Goal: Information Seeking & Learning: Learn about a topic

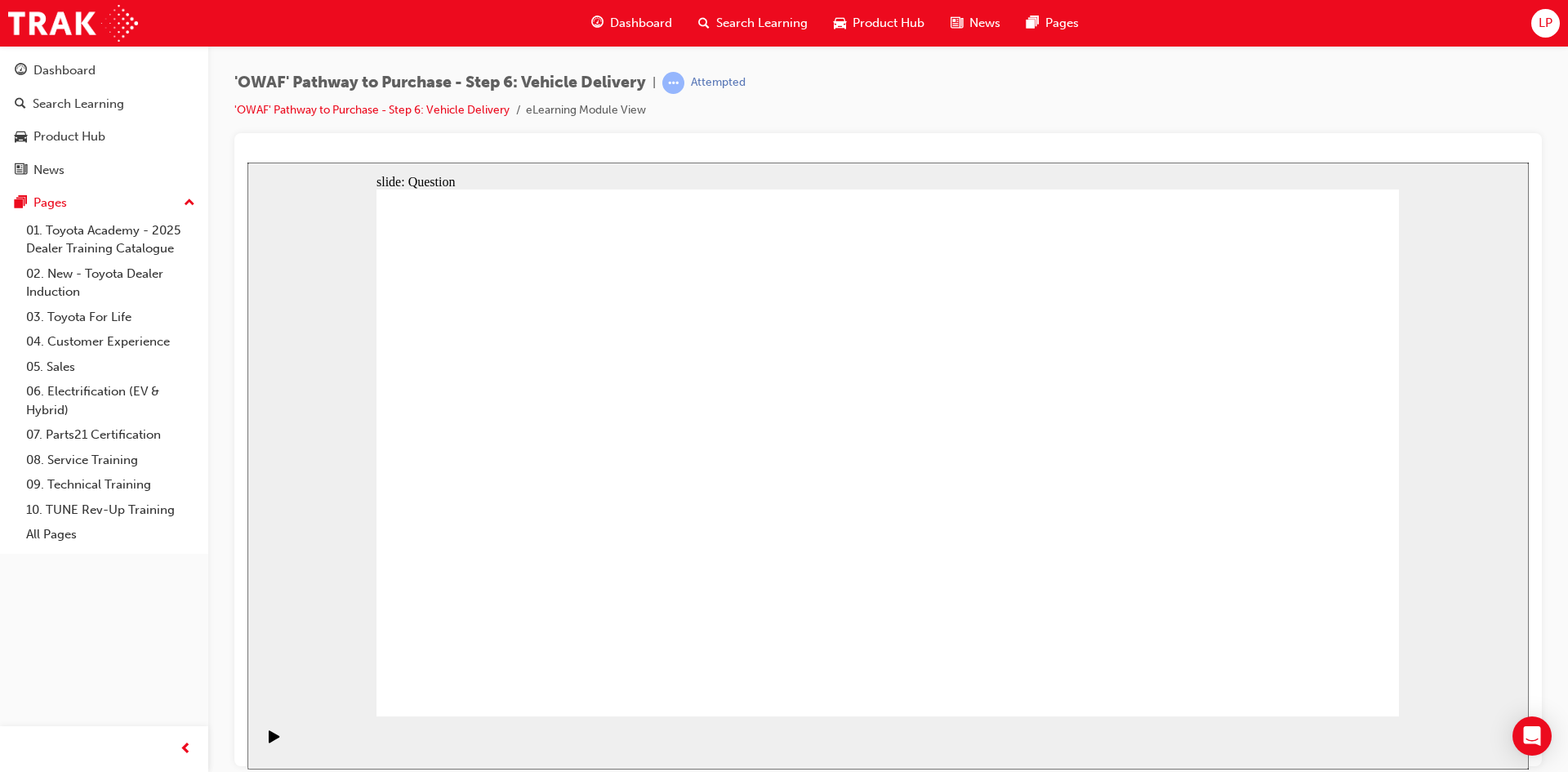
radio input "true"
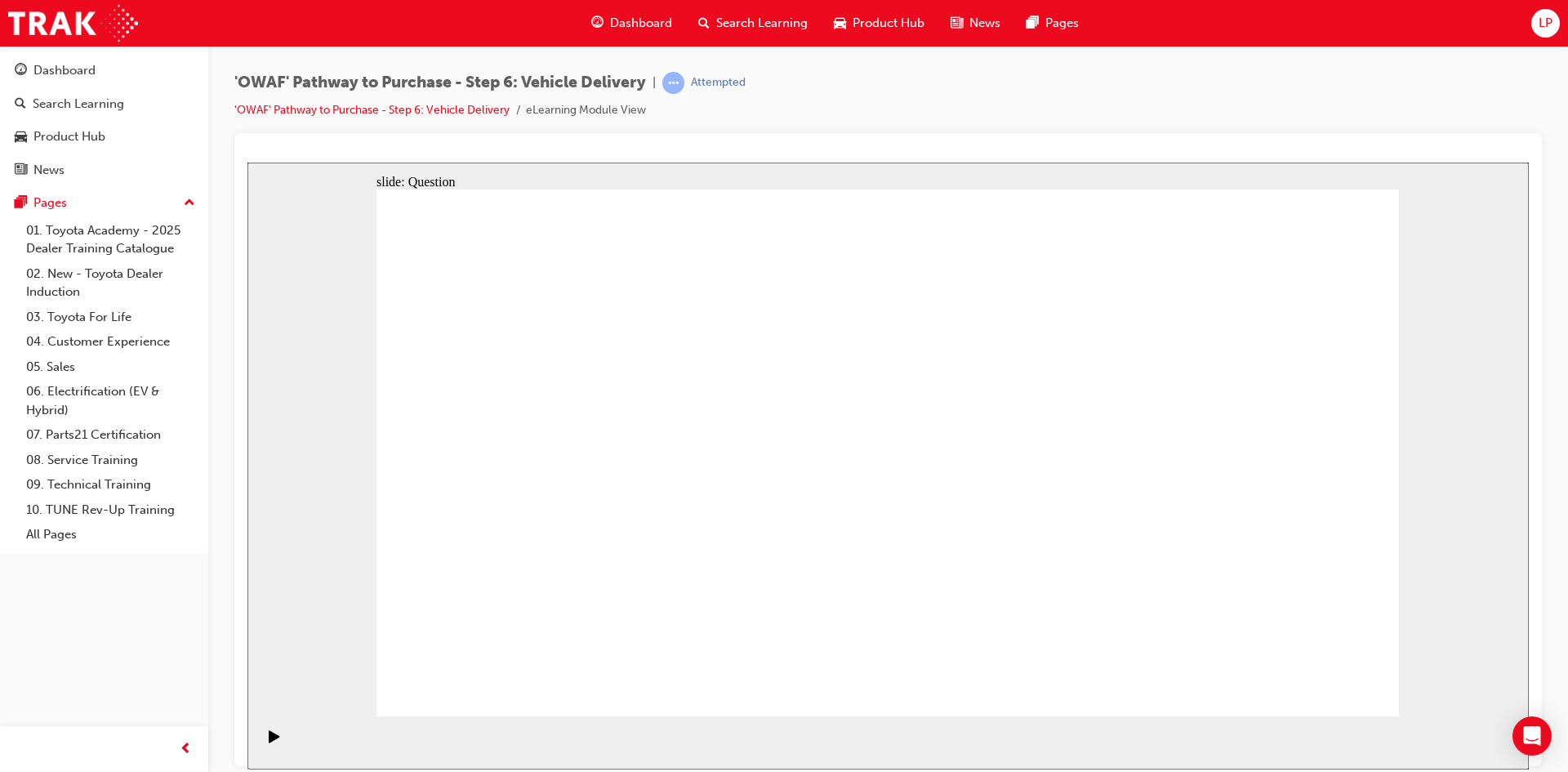
drag, startPoint x: 739, startPoint y: 628, endPoint x: 758, endPoint y: 414, distance: 214.8
drag, startPoint x: 854, startPoint y: 562, endPoint x: 1044, endPoint y: 402, distance: 248.4
drag, startPoint x: 1041, startPoint y: 564, endPoint x: 584, endPoint y: 469, distance: 466.8
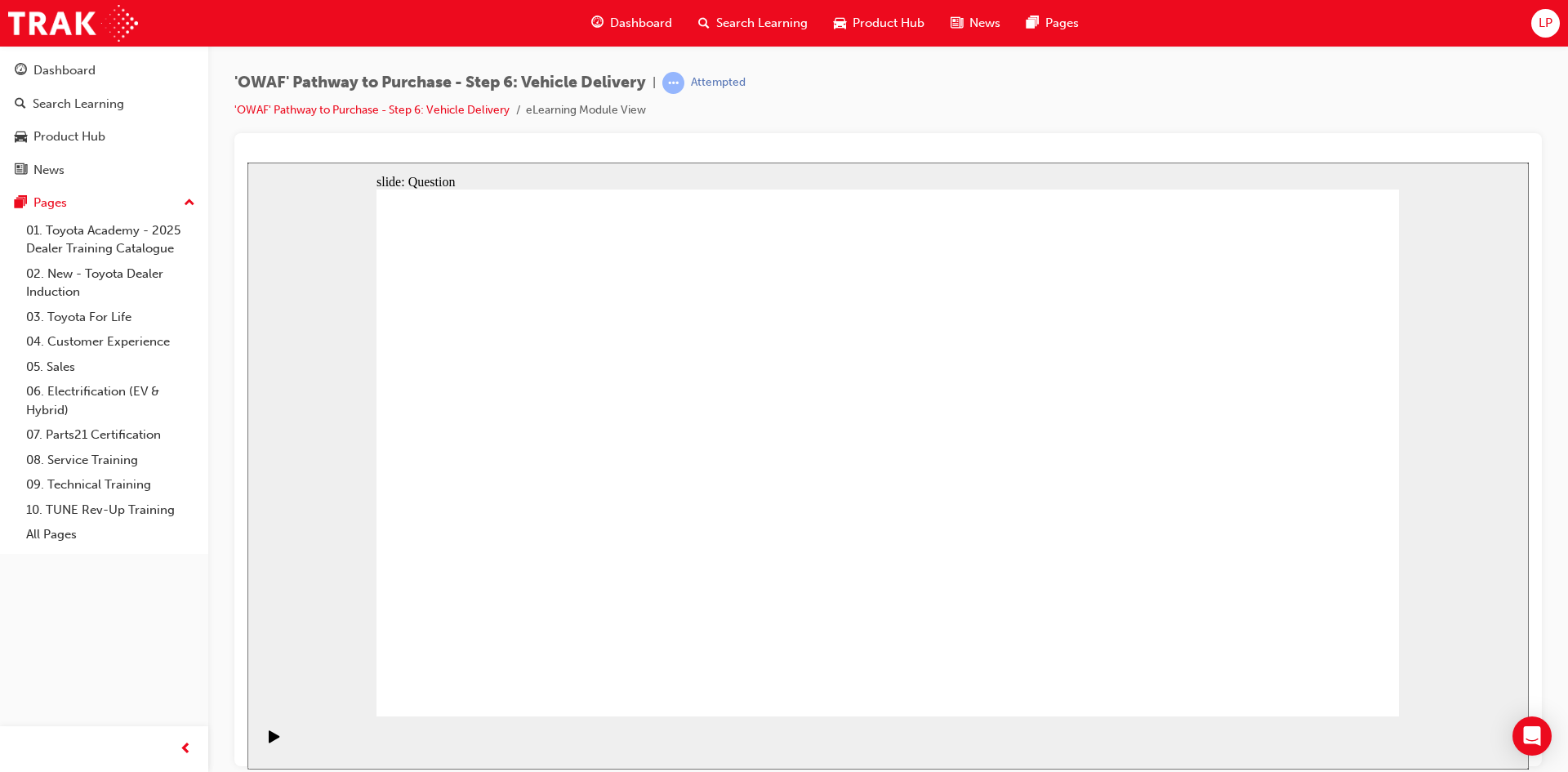
drag, startPoint x: 694, startPoint y: 547, endPoint x: 719, endPoint y: 637, distance: 93.4
drag, startPoint x: 1046, startPoint y: 622, endPoint x: 584, endPoint y: 489, distance: 480.8
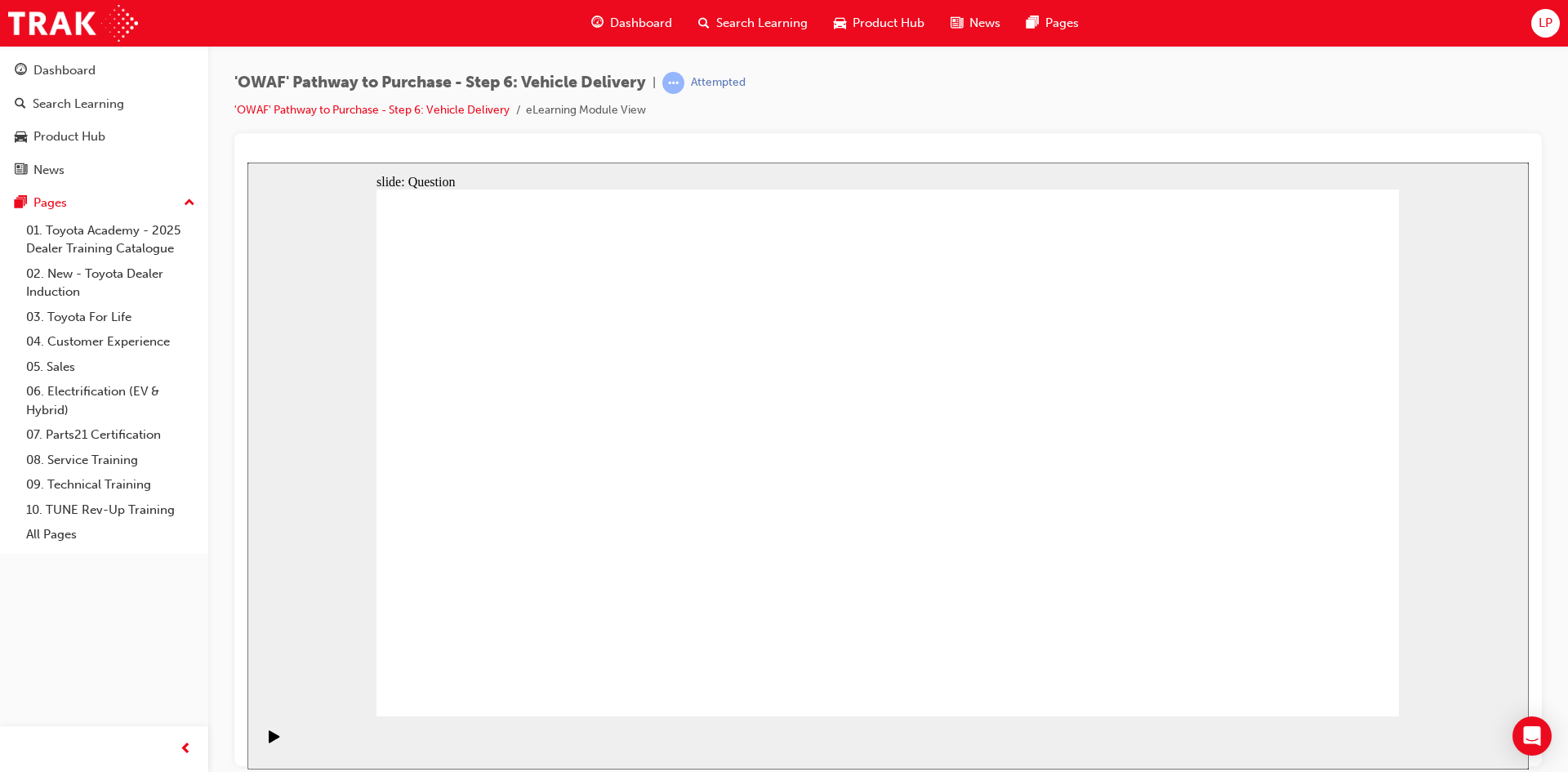
checkbox input "true"
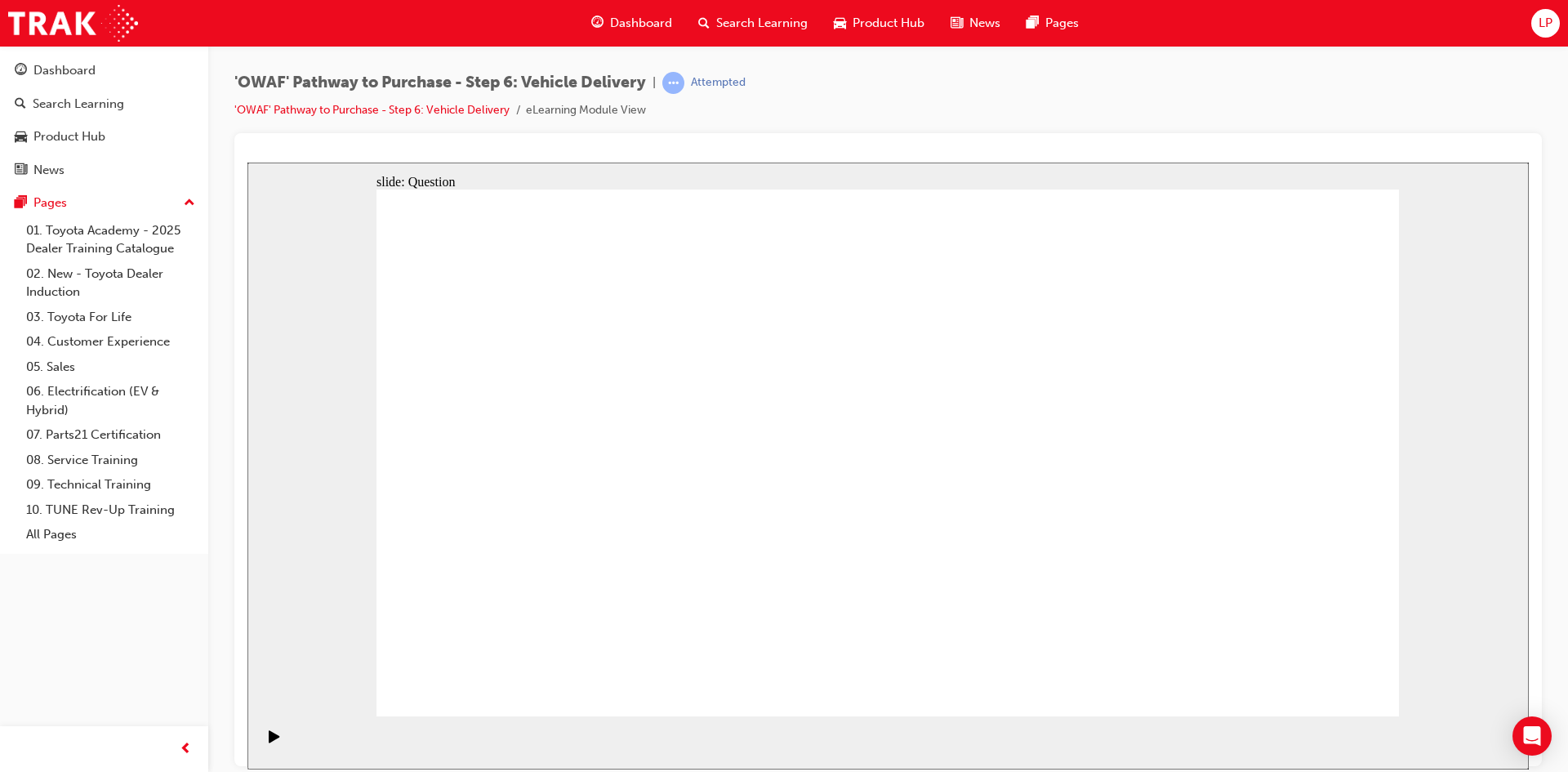
checkbox input "true"
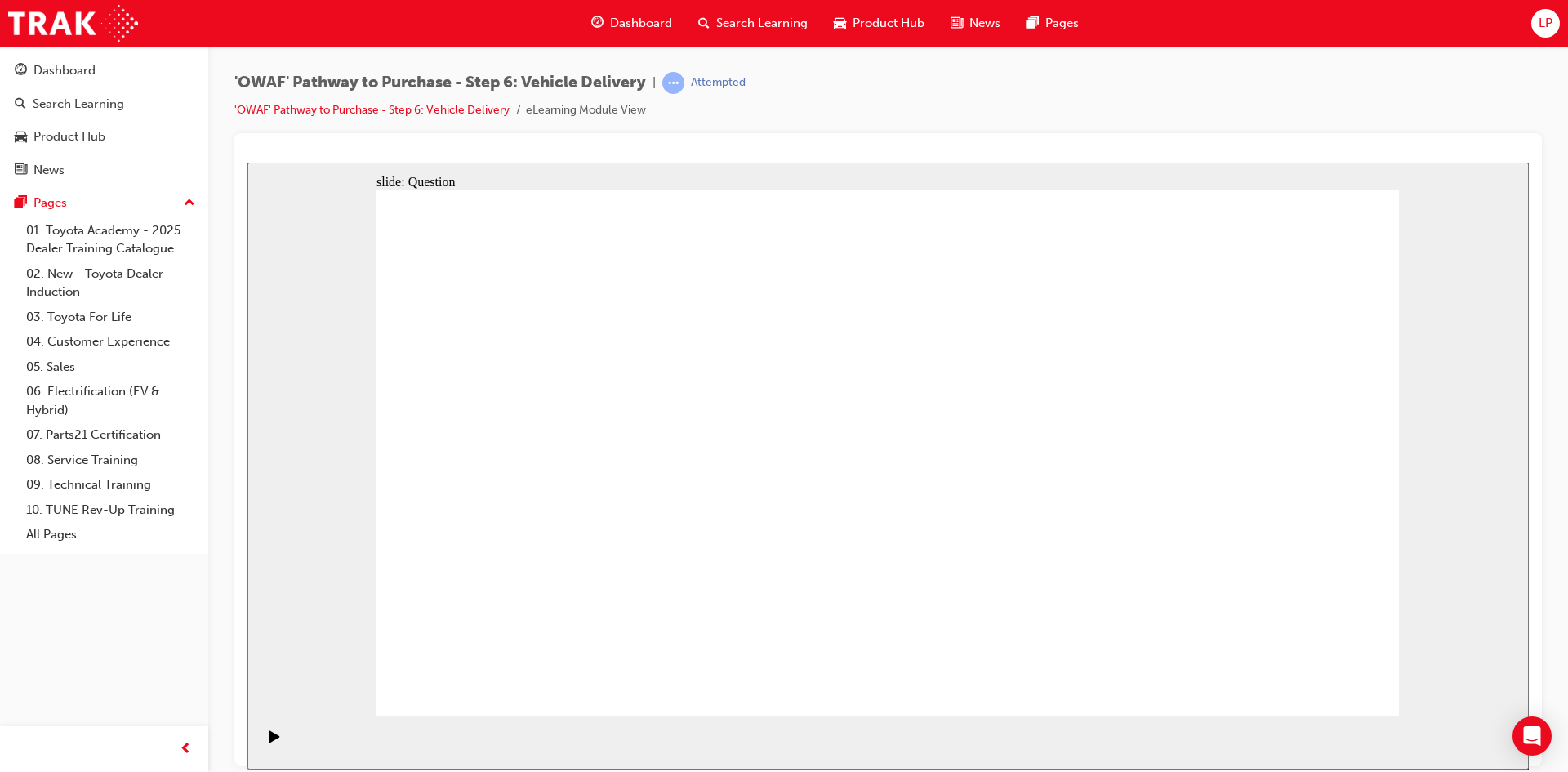
drag, startPoint x: 1184, startPoint y: 486, endPoint x: 840, endPoint y: 546, distance: 349.2
drag, startPoint x: 1247, startPoint y: 477, endPoint x: 895, endPoint y: 551, distance: 359.7
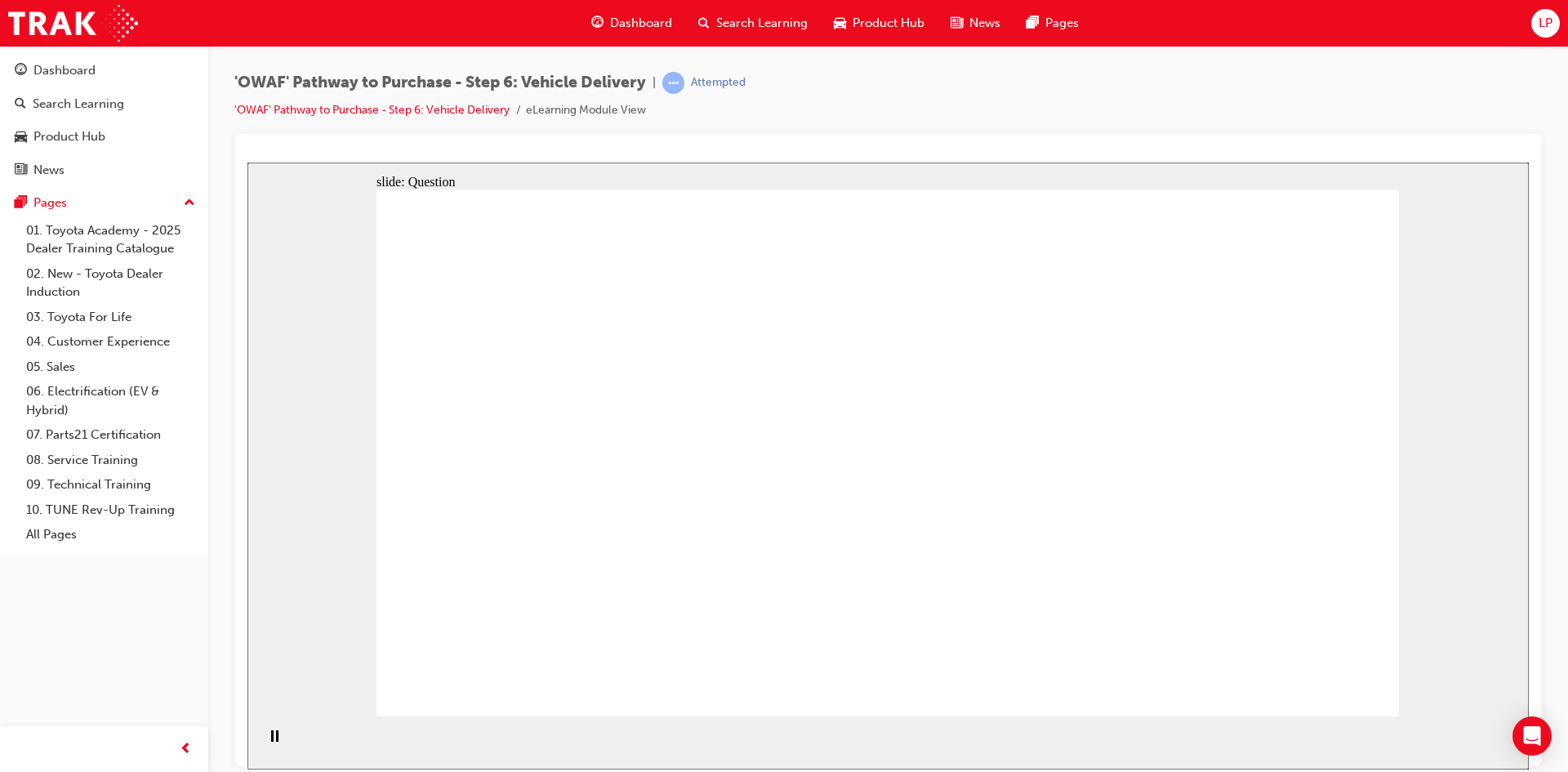
drag, startPoint x: 1255, startPoint y: 565, endPoint x: 863, endPoint y: 649, distance: 400.9
drag, startPoint x: 1248, startPoint y: 499, endPoint x: 787, endPoint y: 578, distance: 467.7
drag, startPoint x: 1159, startPoint y: 531, endPoint x: 953, endPoint y: 578, distance: 211.3
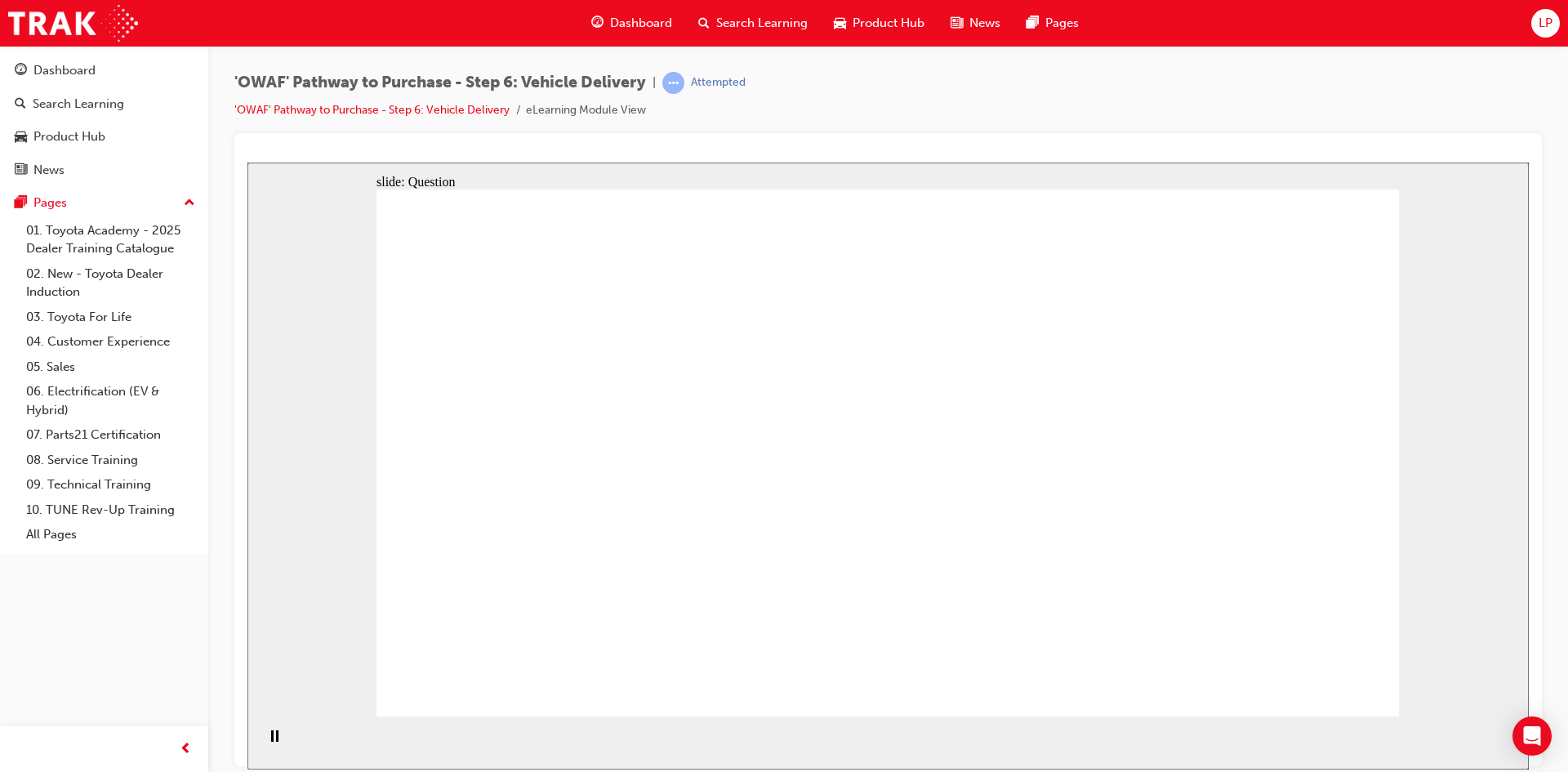
drag, startPoint x: 1092, startPoint y: 532, endPoint x: 756, endPoint y: 636, distance: 351.7
radio input "true"
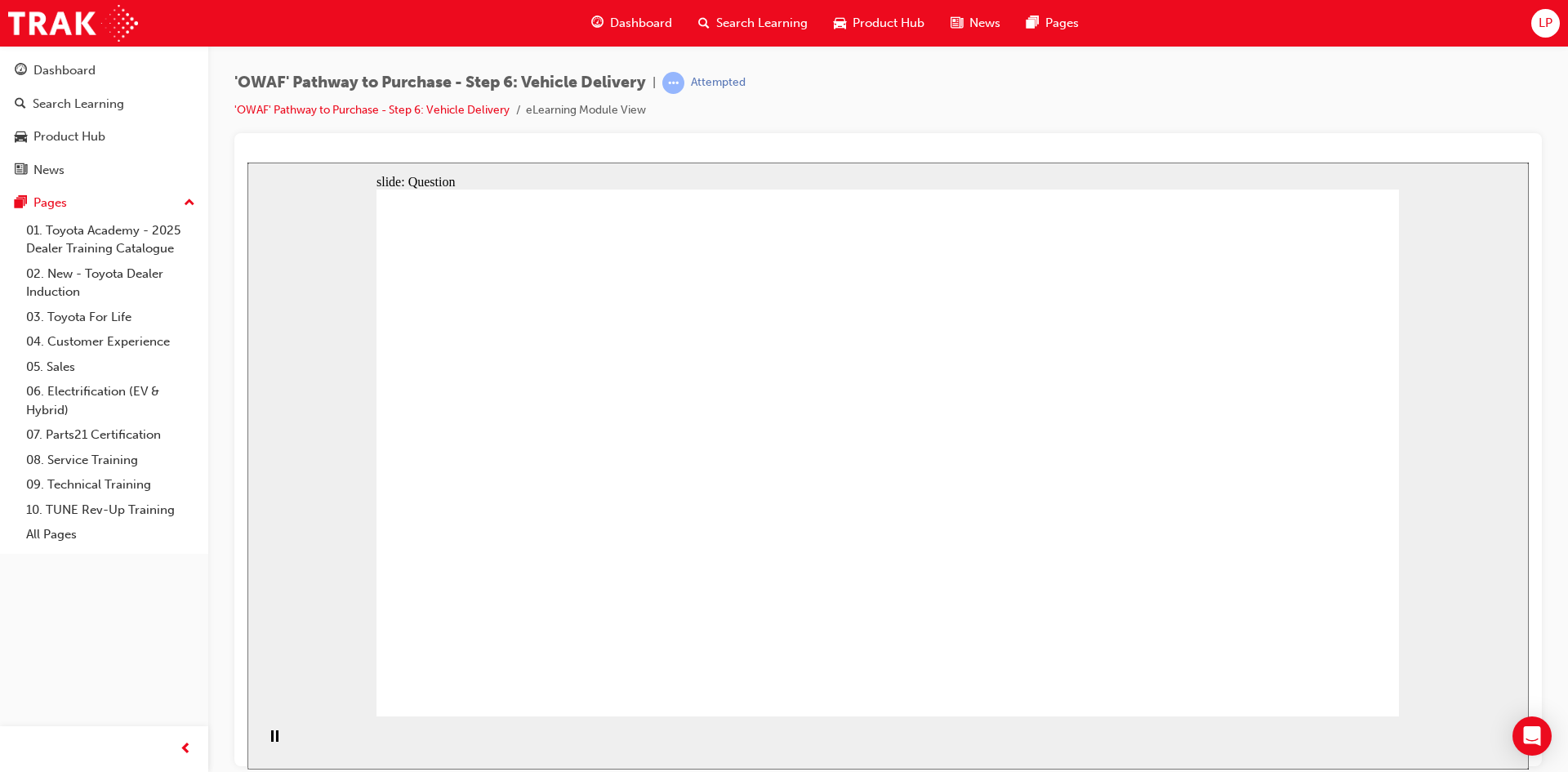
drag, startPoint x: 1138, startPoint y: 441, endPoint x: 1134, endPoint y: 432, distance: 9.8
radio input "true"
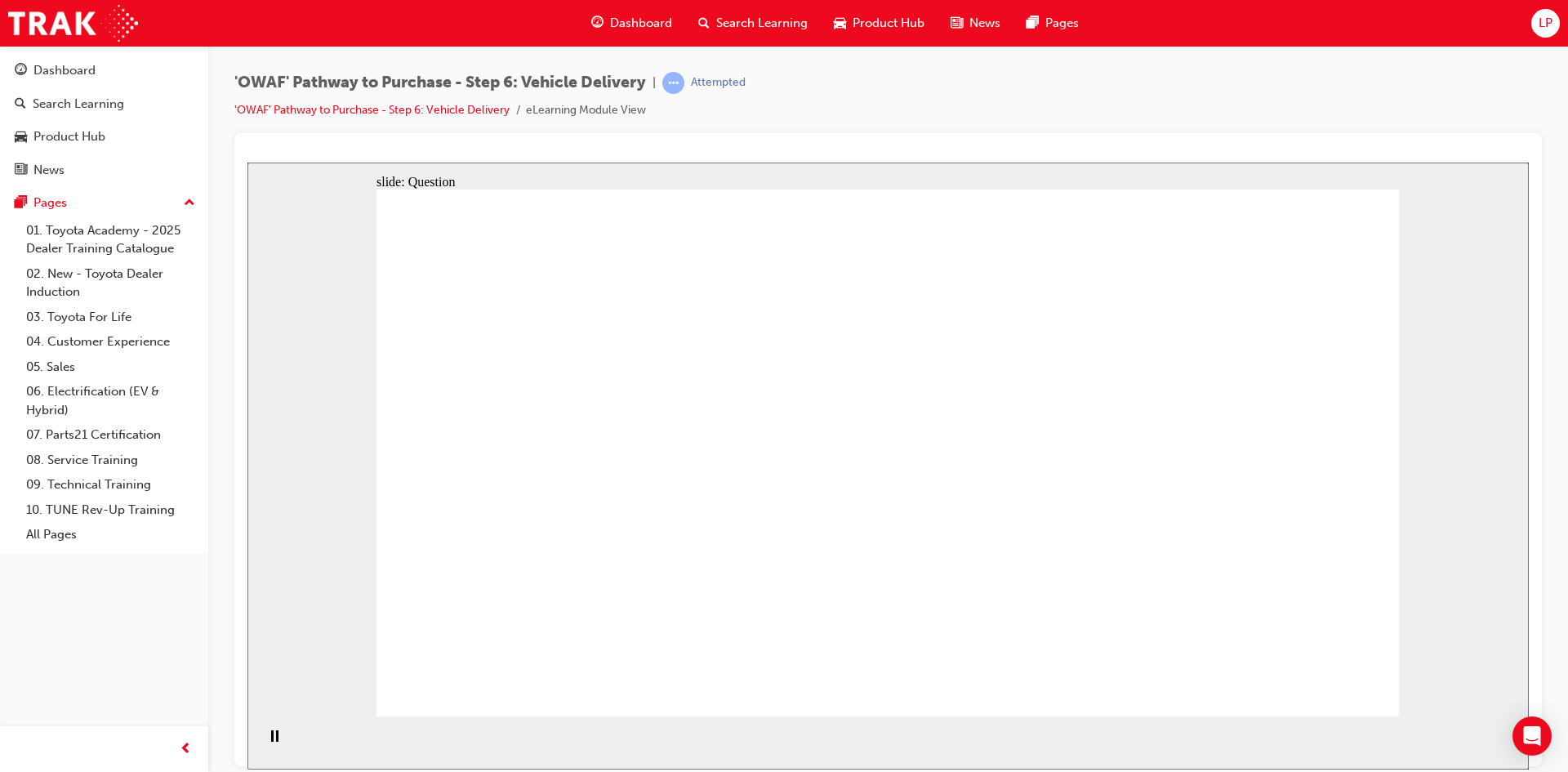
drag, startPoint x: 893, startPoint y: 559, endPoint x: 894, endPoint y: 573, distance: 14.0
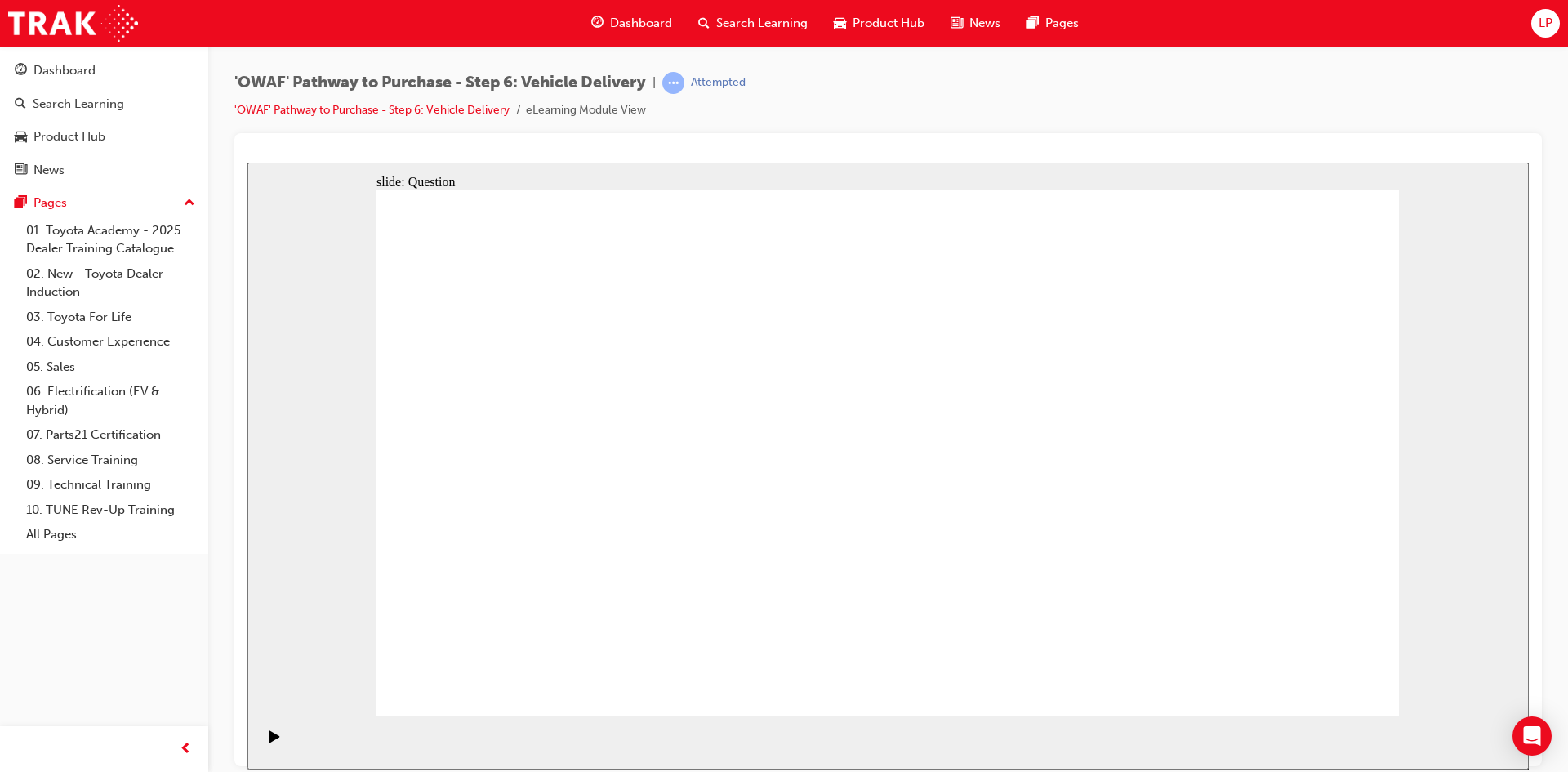
radio input "true"
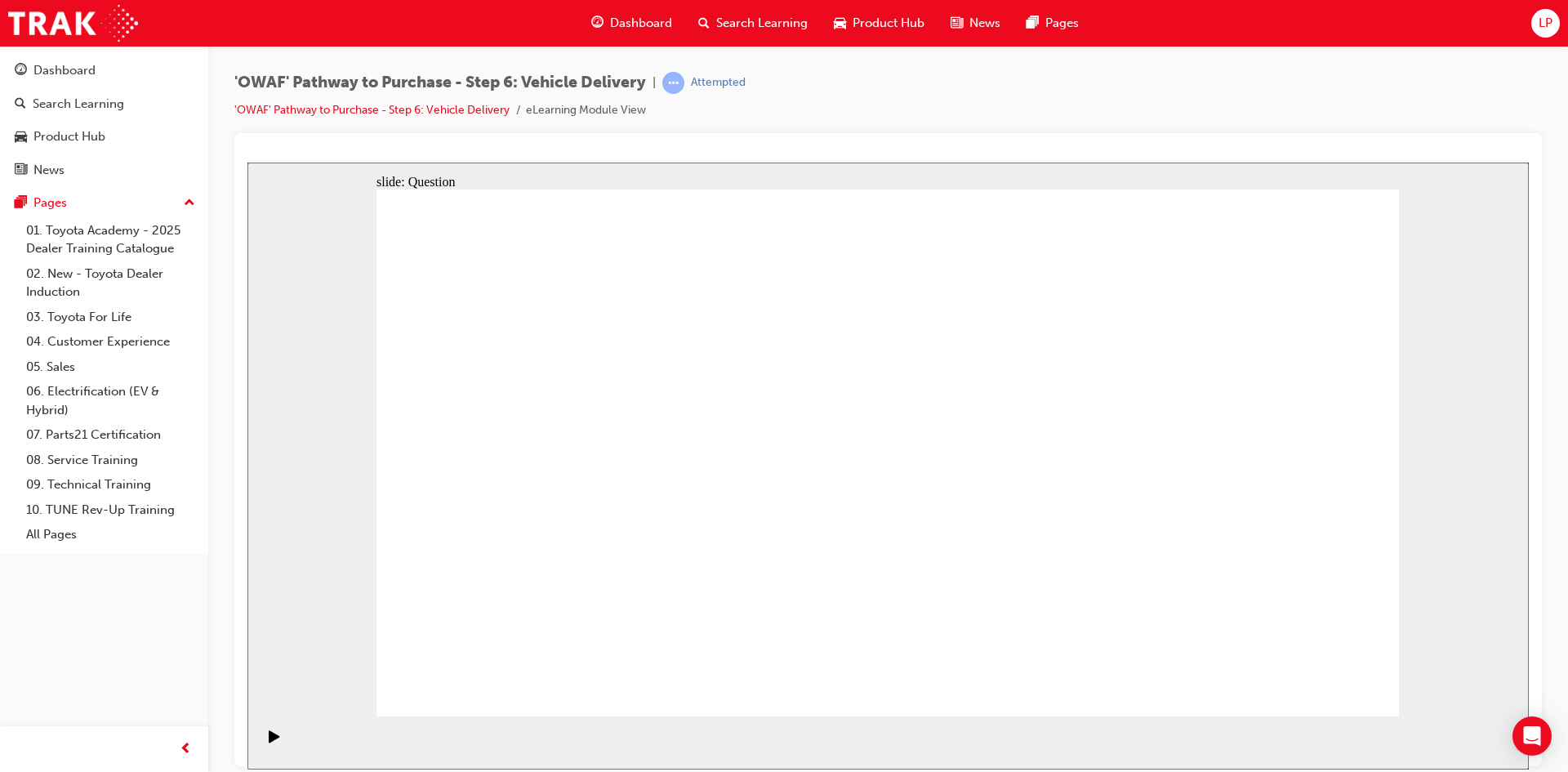
radio input "true"
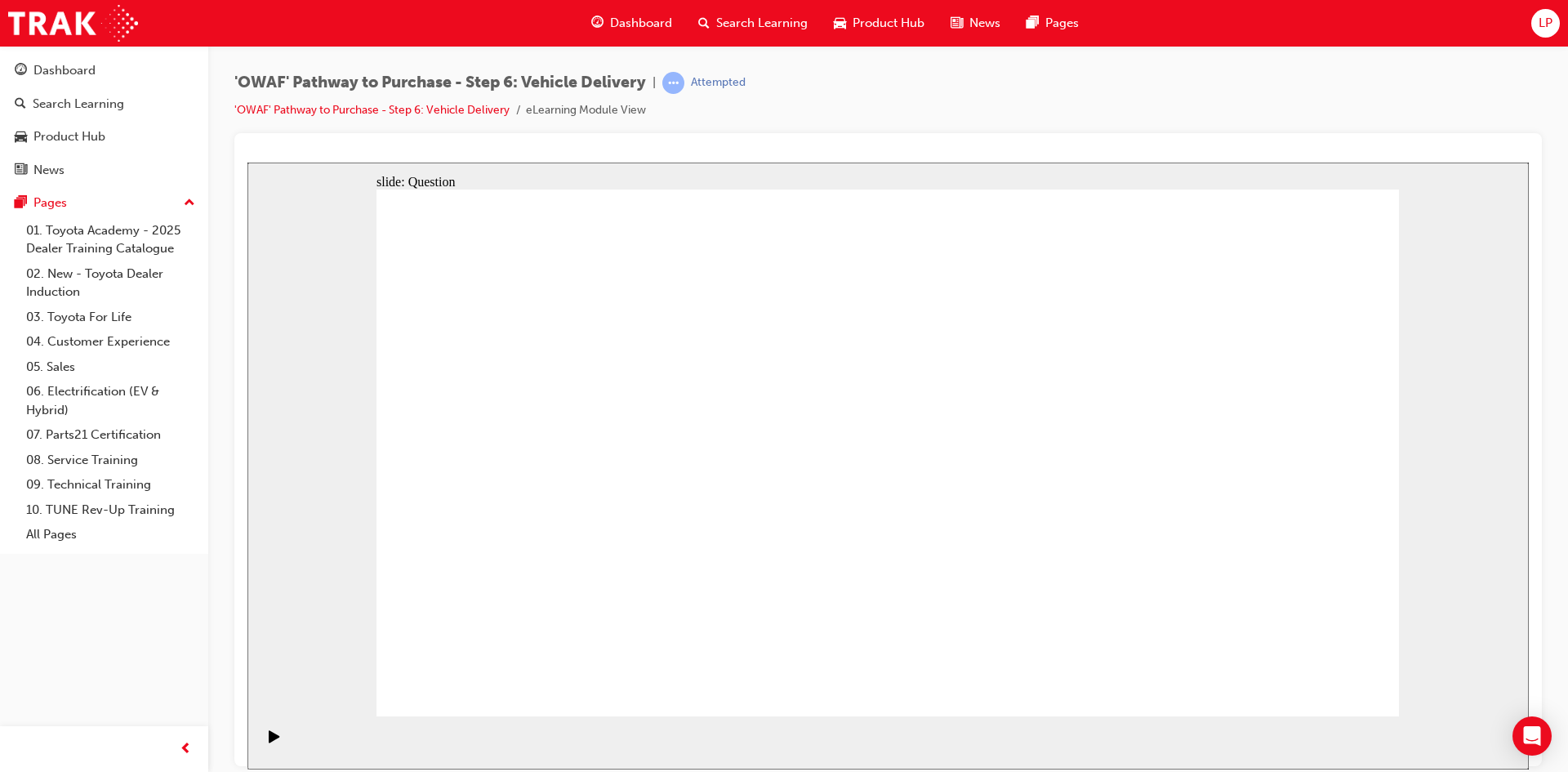
radio input "false"
radio input "true"
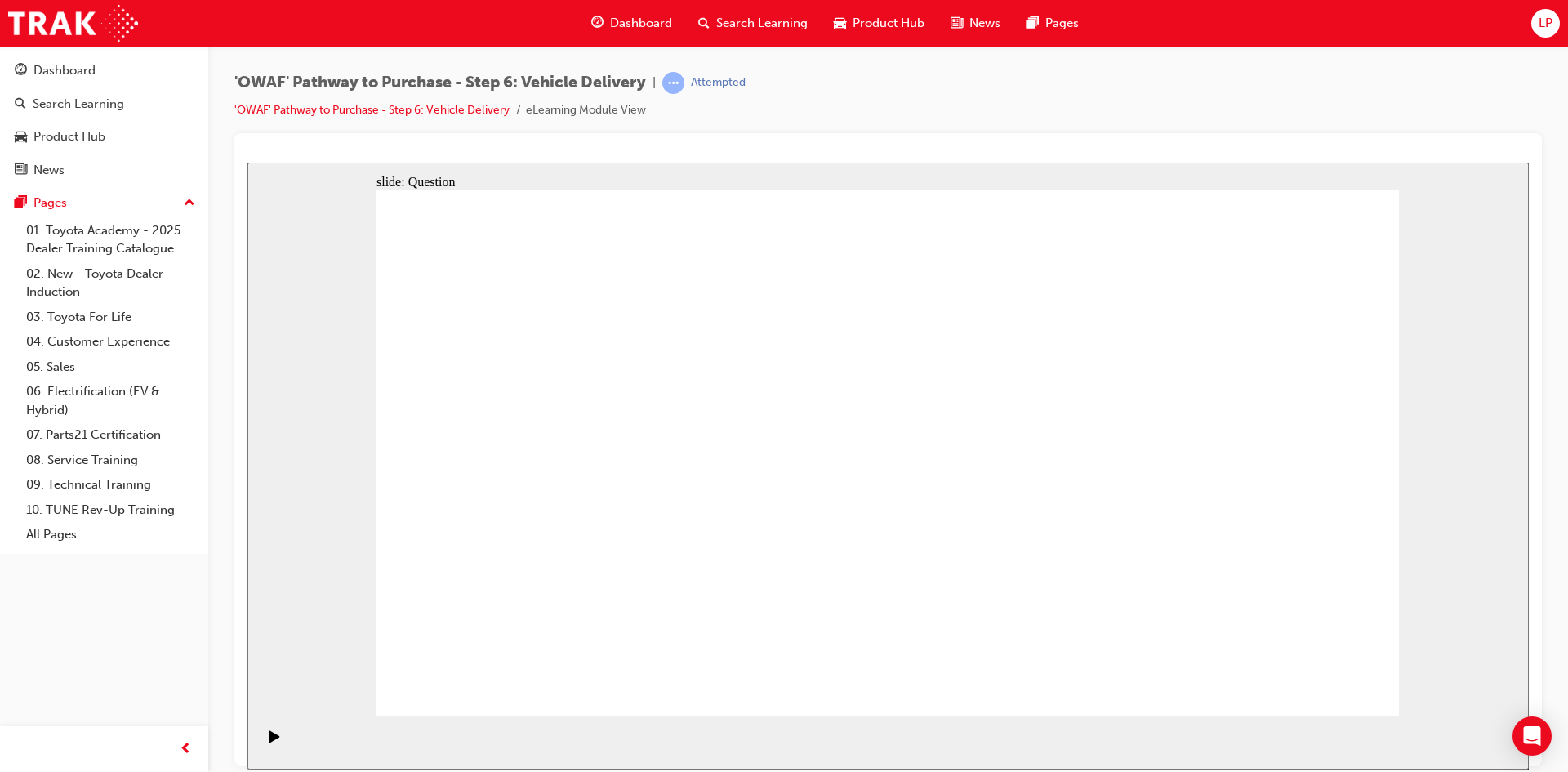
drag, startPoint x: 737, startPoint y: 575, endPoint x: 767, endPoint y: 440, distance: 138.3
drag, startPoint x: 918, startPoint y: 564, endPoint x: 1103, endPoint y: 413, distance: 238.8
drag, startPoint x: 1072, startPoint y: 569, endPoint x: 672, endPoint y: 479, distance: 410.0
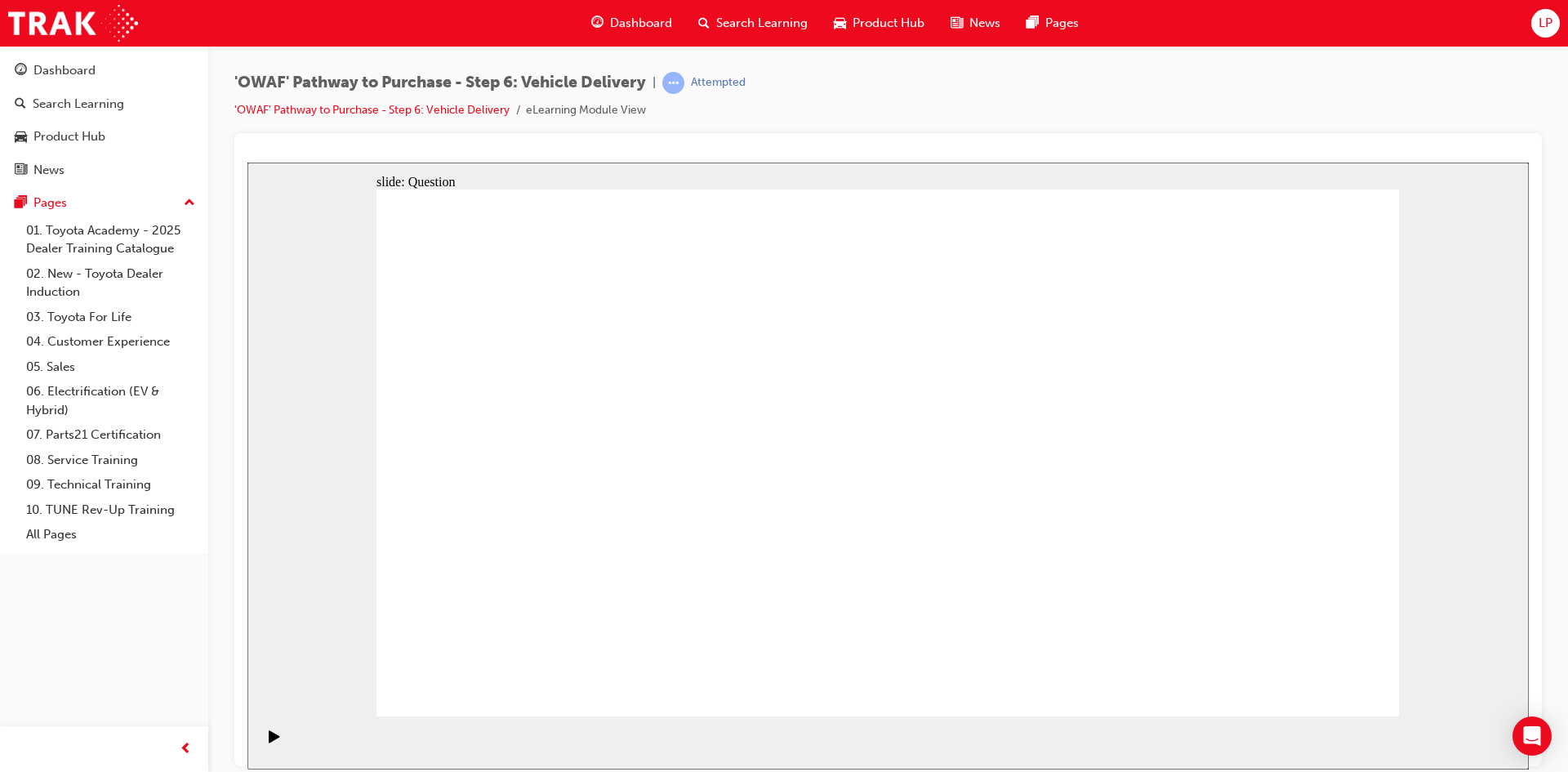
checkbox input "true"
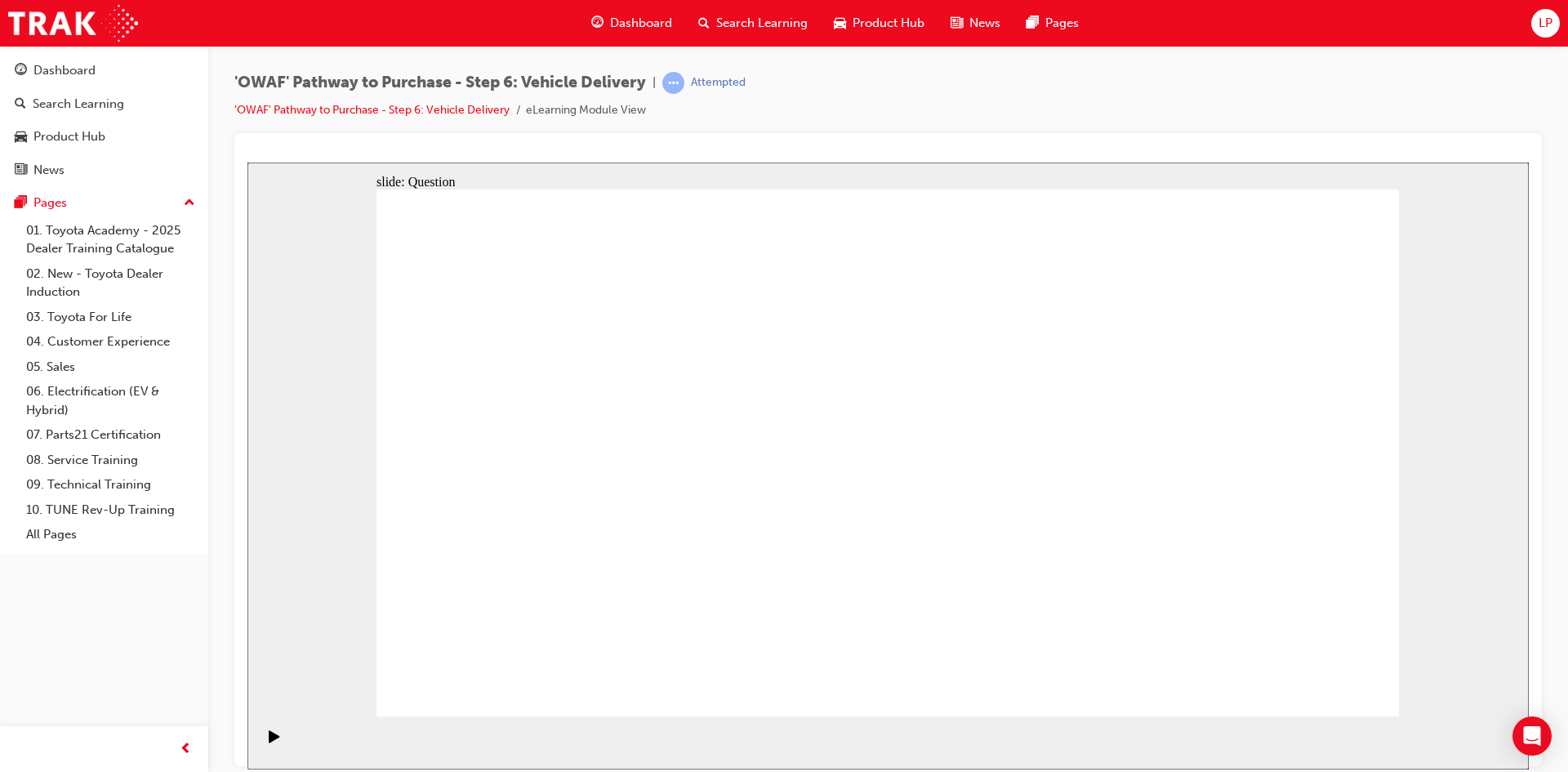
drag, startPoint x: 1262, startPoint y: 409, endPoint x: 589, endPoint y: 474, distance: 676.1
drag, startPoint x: 1237, startPoint y: 511, endPoint x: 981, endPoint y: 582, distance: 265.7
drag, startPoint x: 1228, startPoint y: 527, endPoint x: 954, endPoint y: 581, distance: 279.3
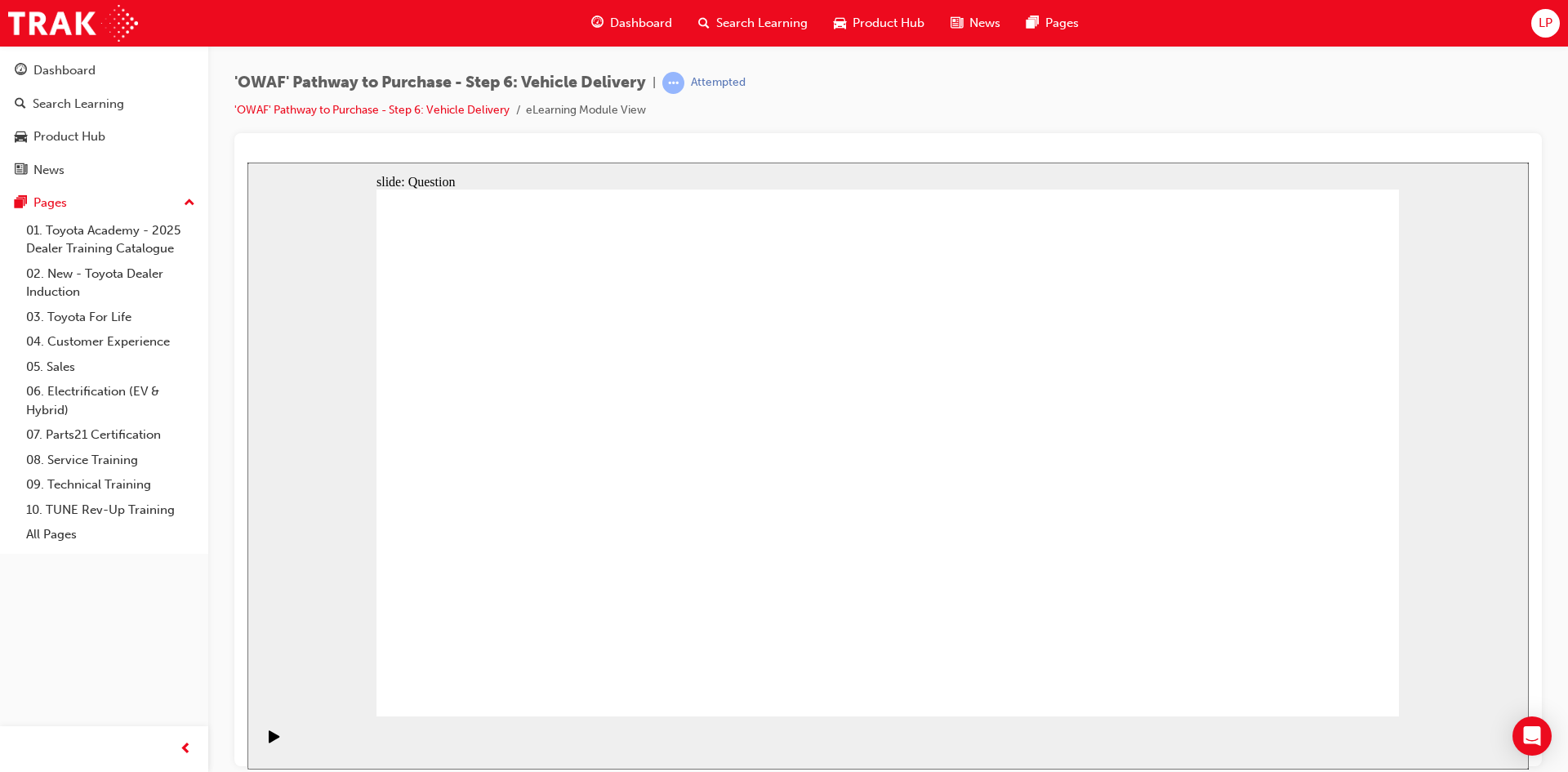
drag, startPoint x: 1234, startPoint y: 519, endPoint x: 563, endPoint y: 578, distance: 673.6
drag, startPoint x: 1243, startPoint y: 533, endPoint x: 572, endPoint y: 554, distance: 671.3
drag, startPoint x: 1249, startPoint y: 534, endPoint x: 930, endPoint y: 602, distance: 326.2
drag, startPoint x: 1205, startPoint y: 538, endPoint x: 730, endPoint y: 598, distance: 478.8
drag, startPoint x: 1214, startPoint y: 536, endPoint x: 589, endPoint y: 573, distance: 626.1
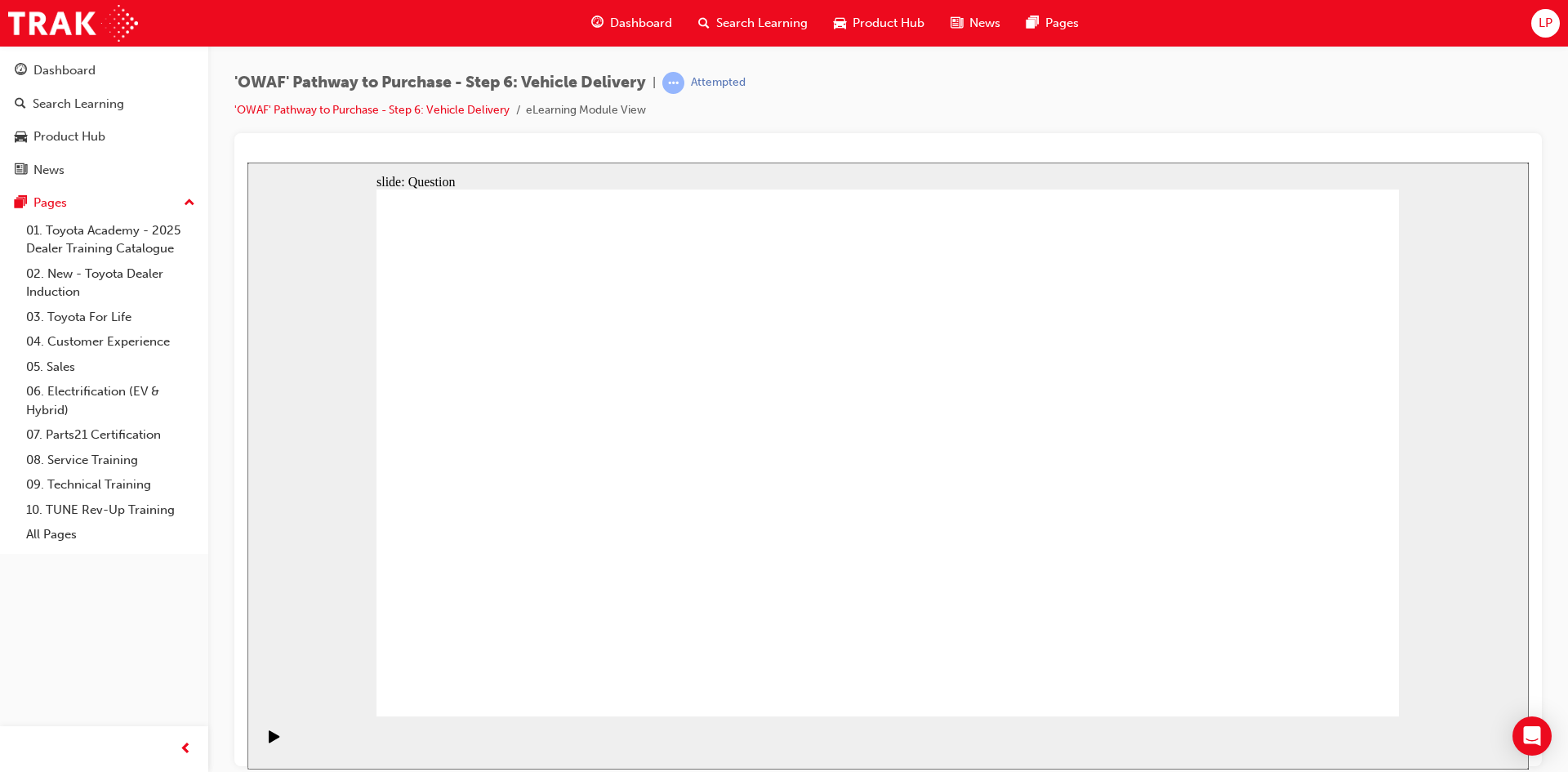
drag, startPoint x: 1259, startPoint y: 454, endPoint x: 784, endPoint y: 490, distance: 476.4
drag, startPoint x: 1242, startPoint y: 508, endPoint x: 839, endPoint y: 536, distance: 404.0
drag, startPoint x: 1219, startPoint y: 522, endPoint x: 855, endPoint y: 571, distance: 367.3
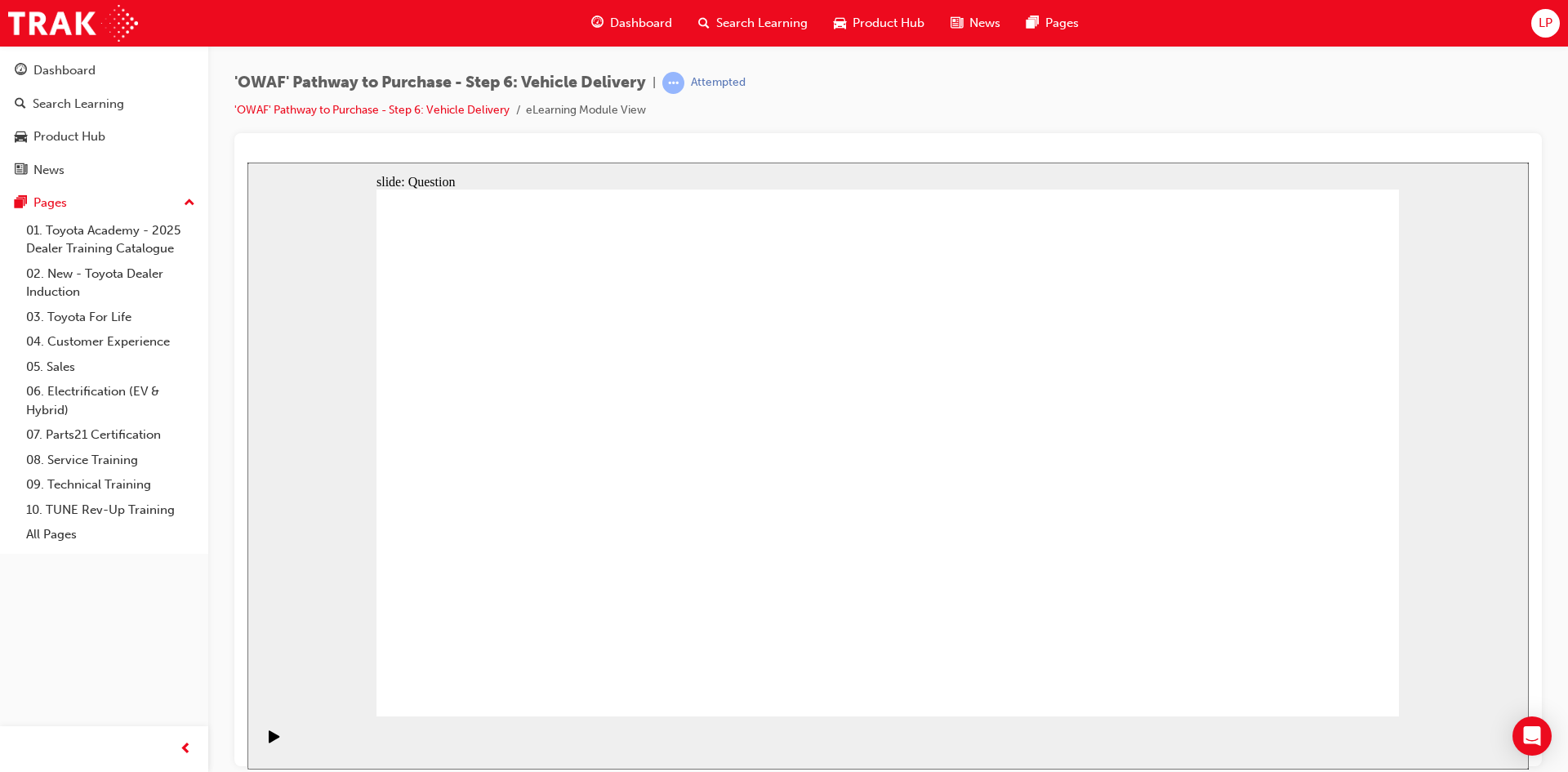
drag, startPoint x: 1203, startPoint y: 548, endPoint x: 505, endPoint y: 579, distance: 698.7
drag, startPoint x: 1233, startPoint y: 540, endPoint x: 548, endPoint y: 588, distance: 686.7
drag, startPoint x: 1219, startPoint y: 531, endPoint x: 855, endPoint y: 610, distance: 372.5
drag, startPoint x: 1000, startPoint y: 570, endPoint x: 613, endPoint y: 610, distance: 389.1
drag, startPoint x: 1234, startPoint y: 524, endPoint x: 623, endPoint y: 582, distance: 613.7
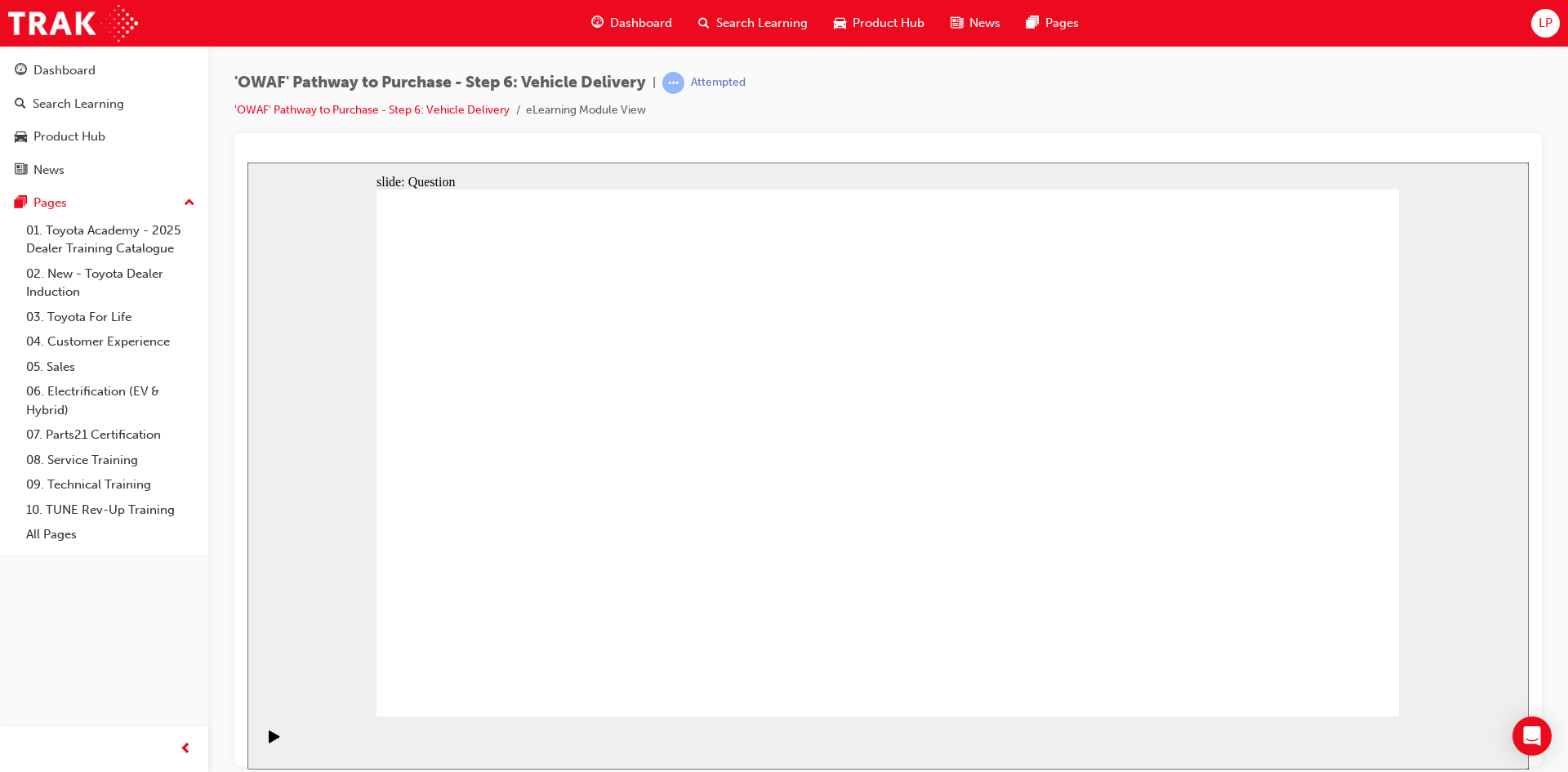
radio input "true"
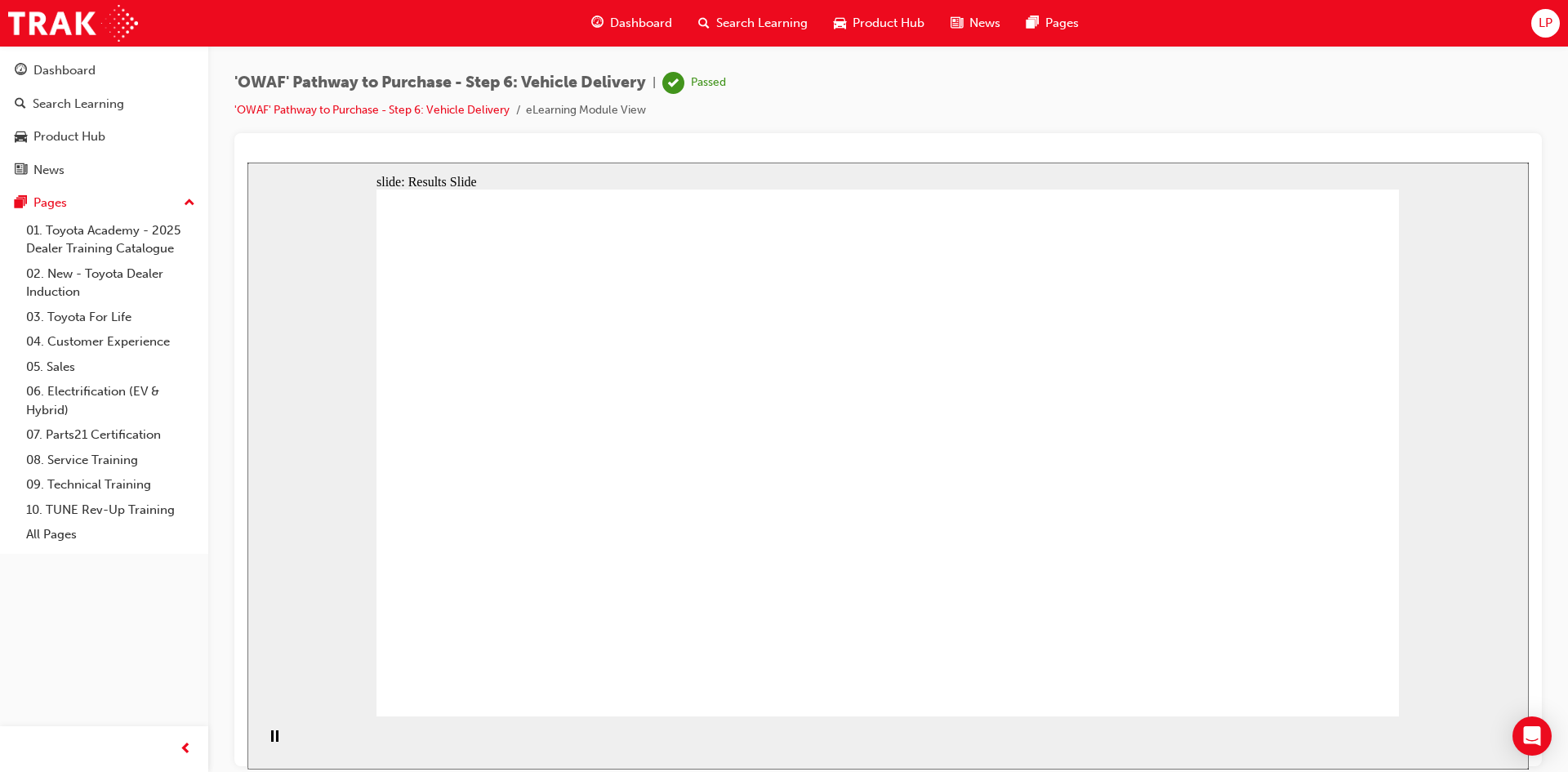
click at [53, 83] on link "Dashboard" at bounding box center [104, 71] width 195 height 31
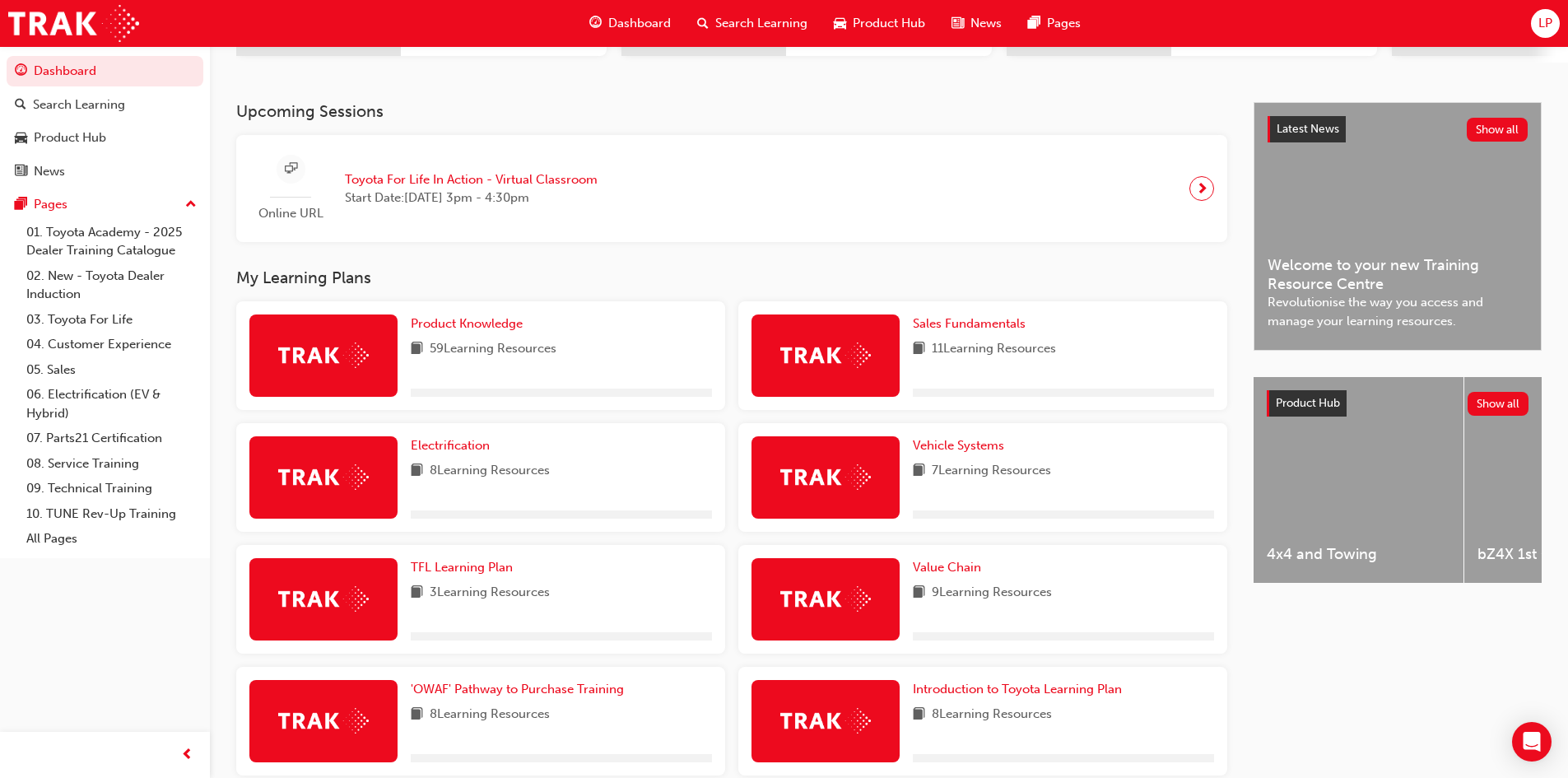
scroll to position [401, 0]
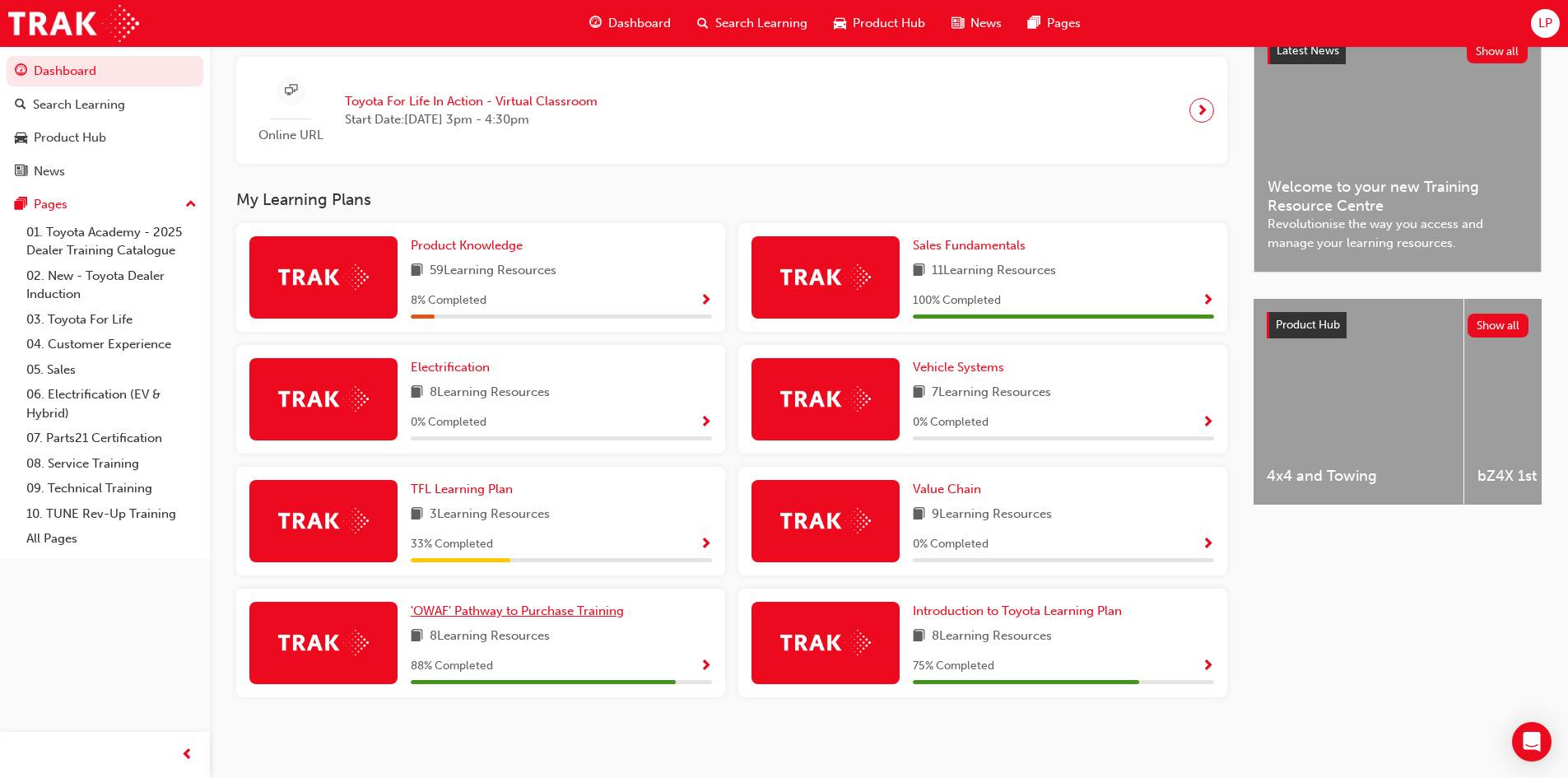
click at [462, 614] on span "'OWAF' Pathway to Purchase Training" at bounding box center [517, 610] width 213 height 15
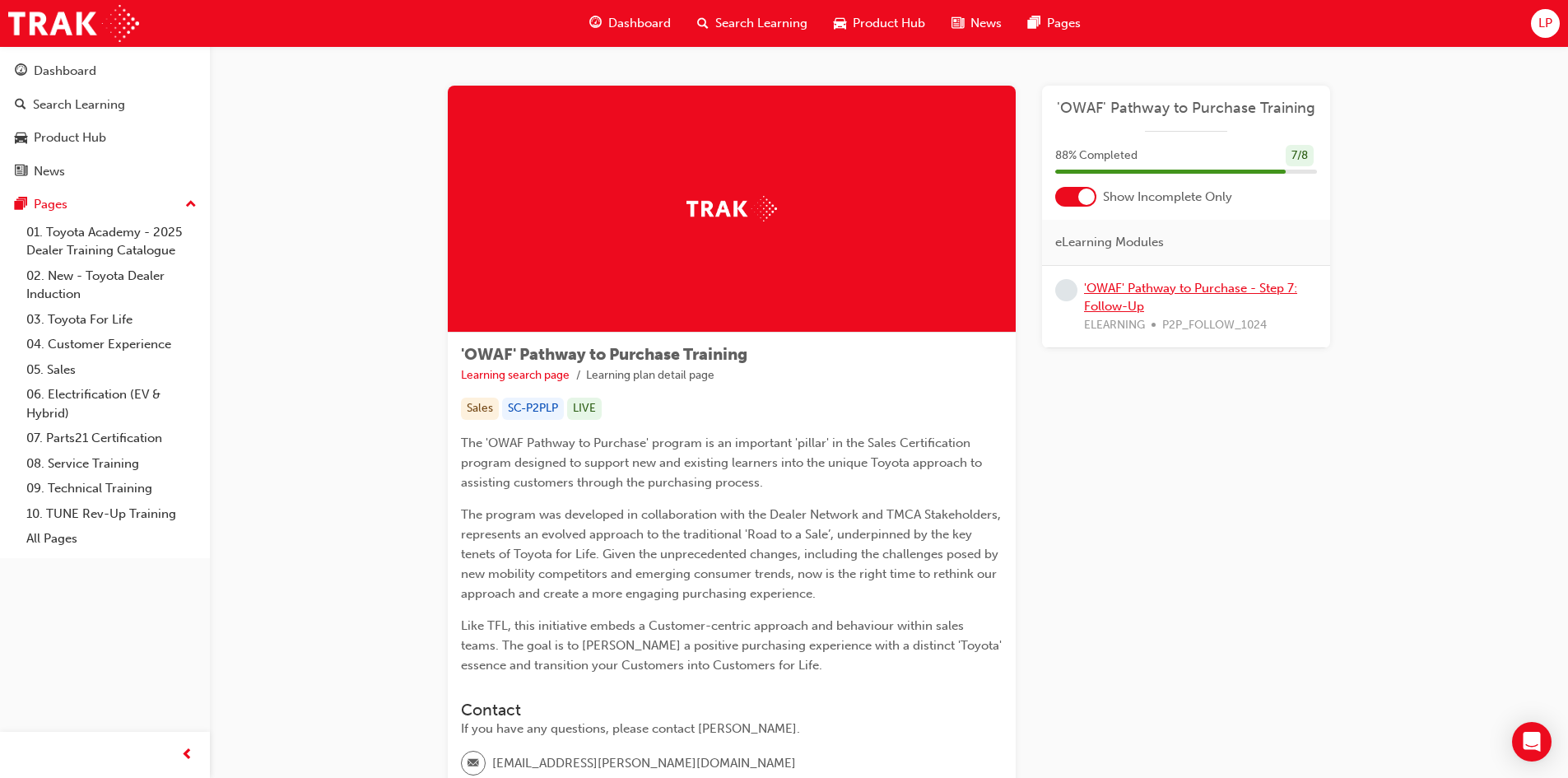
click at [1128, 302] on link "'OWAF' Pathway to Purchase - Step 7: Follow-Up" at bounding box center [1190, 297] width 213 height 34
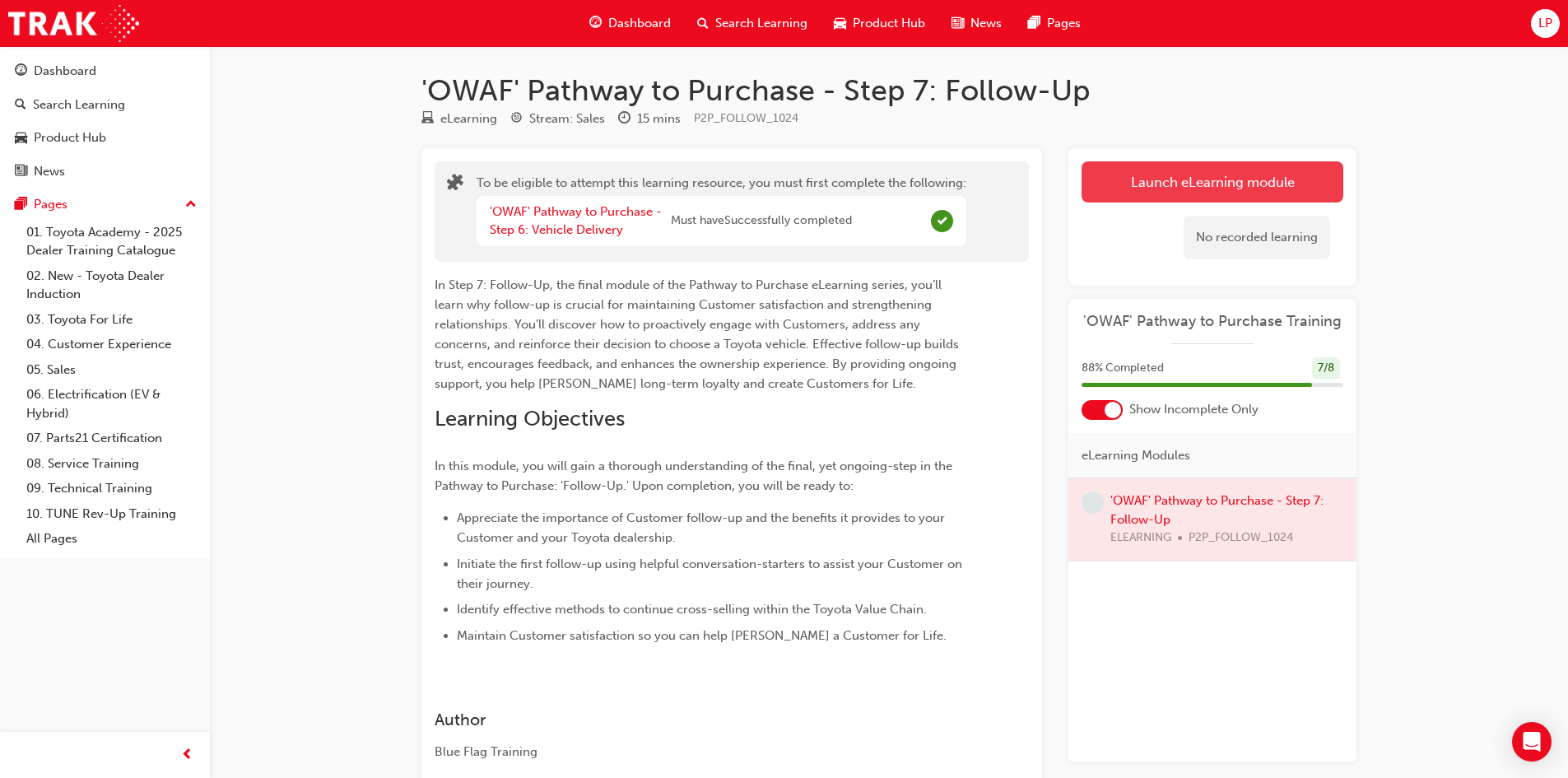
drag, startPoint x: 1176, startPoint y: 159, endPoint x: 1175, endPoint y: 186, distance: 27.0
click at [1176, 162] on div "Launch eLearning module Learning Plan No recorded learning" at bounding box center [1212, 216] width 288 height 137
click at [1175, 186] on button "Launch eLearning module" at bounding box center [1212, 182] width 261 height 41
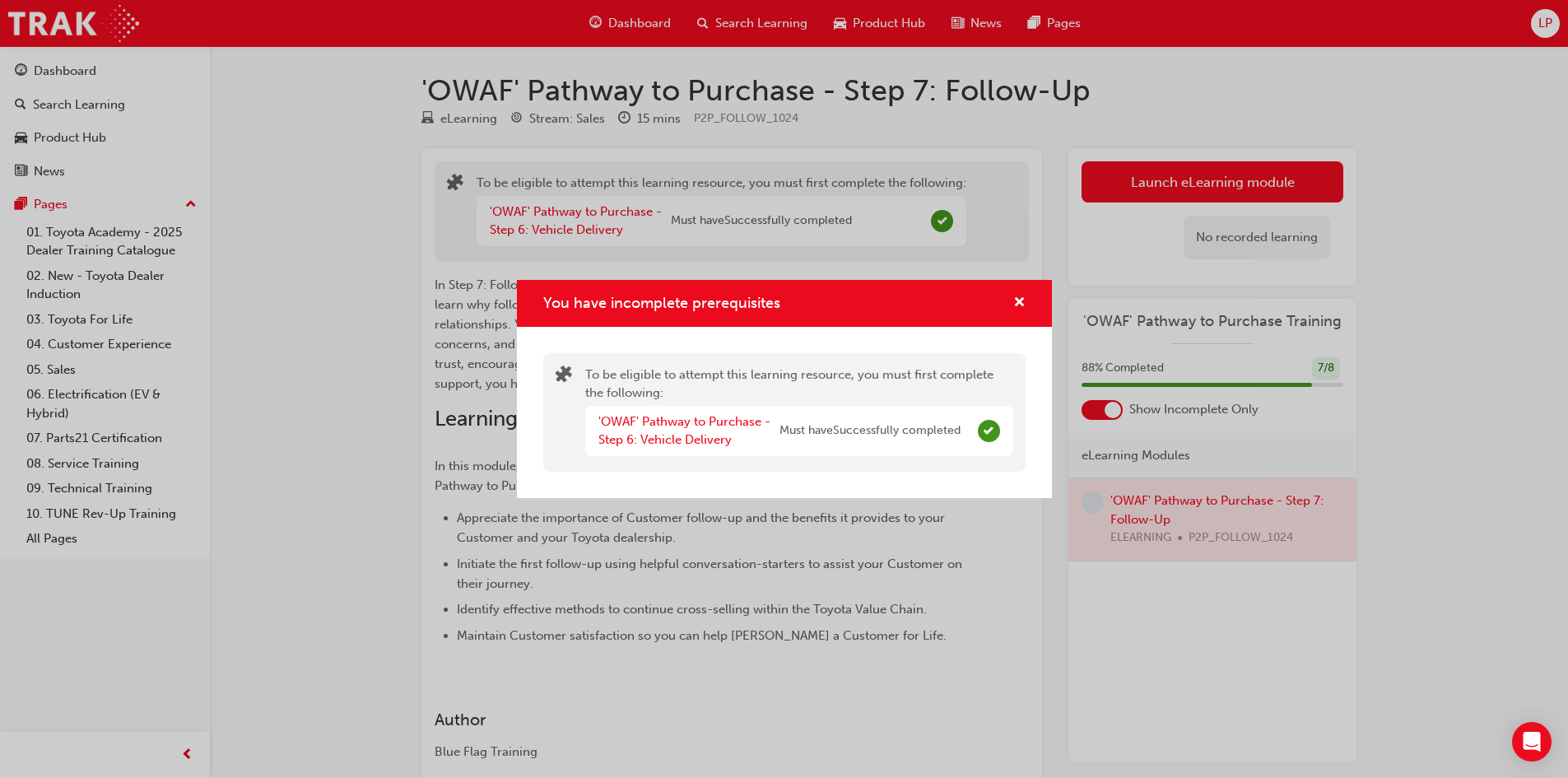
click at [890, 428] on span "Must have Successfully completed" at bounding box center [869, 430] width 181 height 19
click at [683, 428] on div "'OWAF' Pathway to Purchase - Step 6: Vehicle Delivery" at bounding box center [688, 430] width 181 height 37
click at [1011, 308] on div "You have incomplete prerequisites" at bounding box center [1012, 303] width 25 height 21
click at [1013, 305] on button "You have incomplete prerequisites" at bounding box center [1020, 303] width 13 height 21
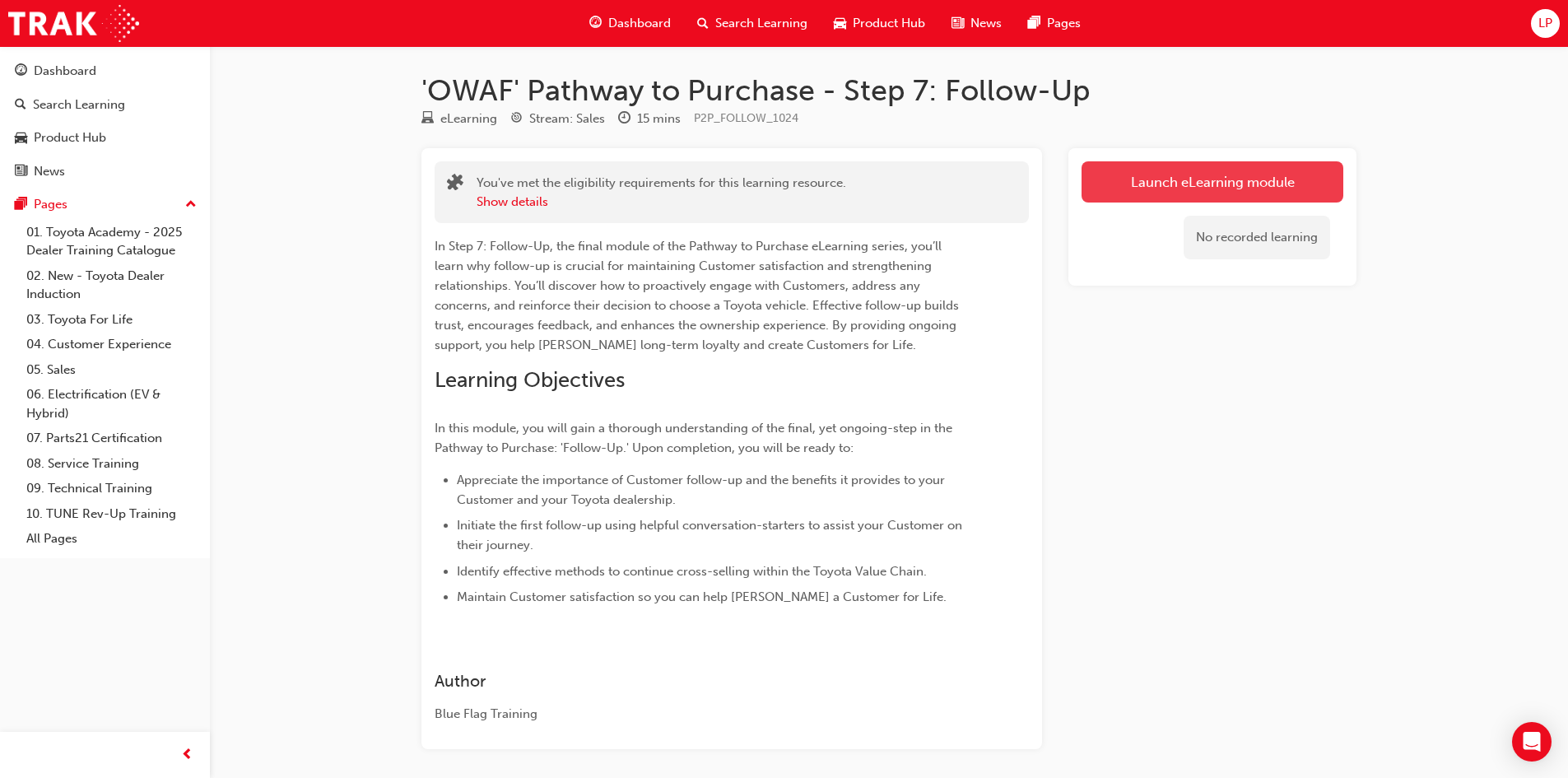
click at [1158, 178] on link "Launch eLearning module" at bounding box center [1212, 182] width 261 height 41
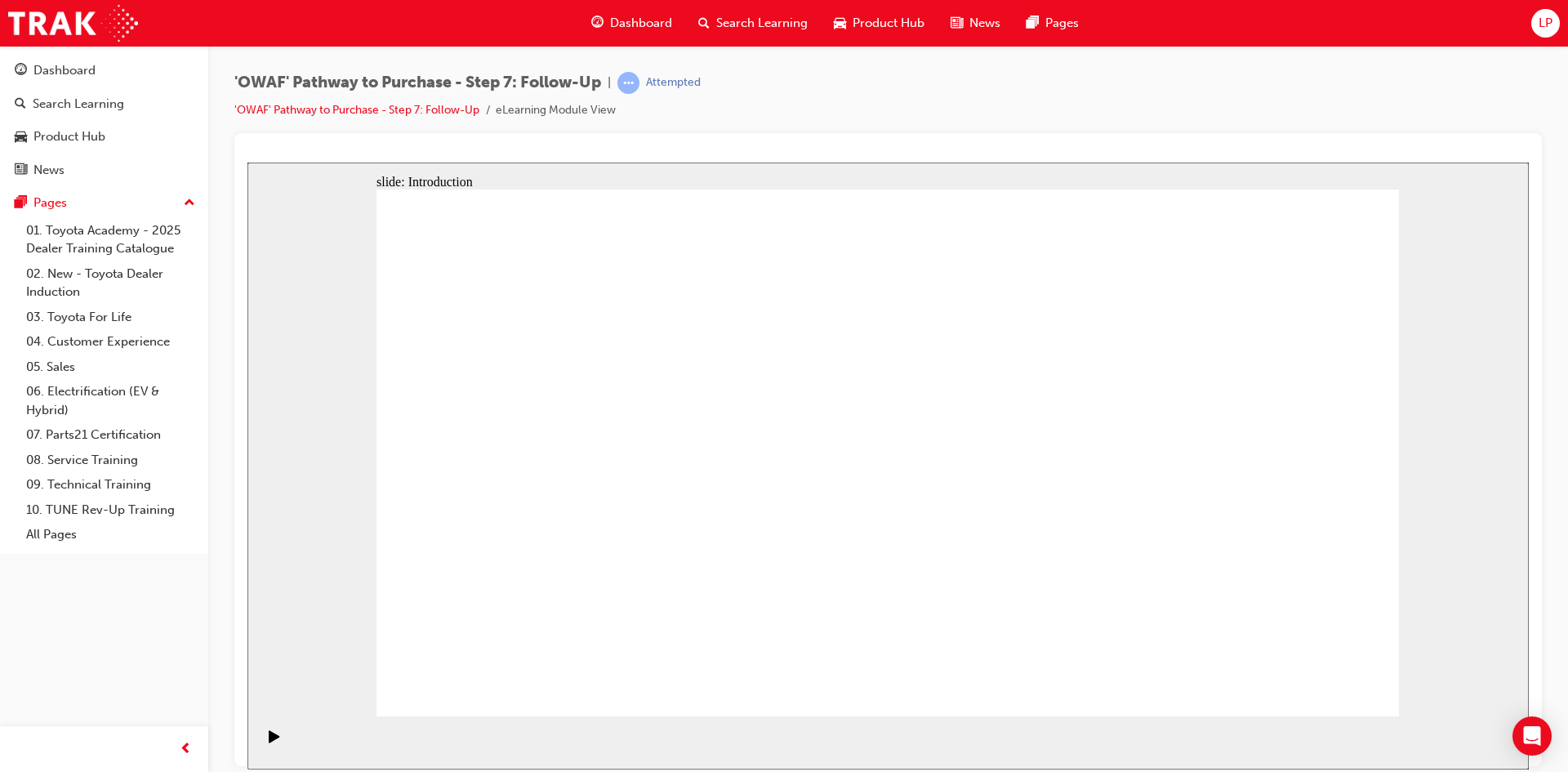
drag, startPoint x: 978, startPoint y: 463, endPoint x: 1125, endPoint y: 447, distance: 147.9
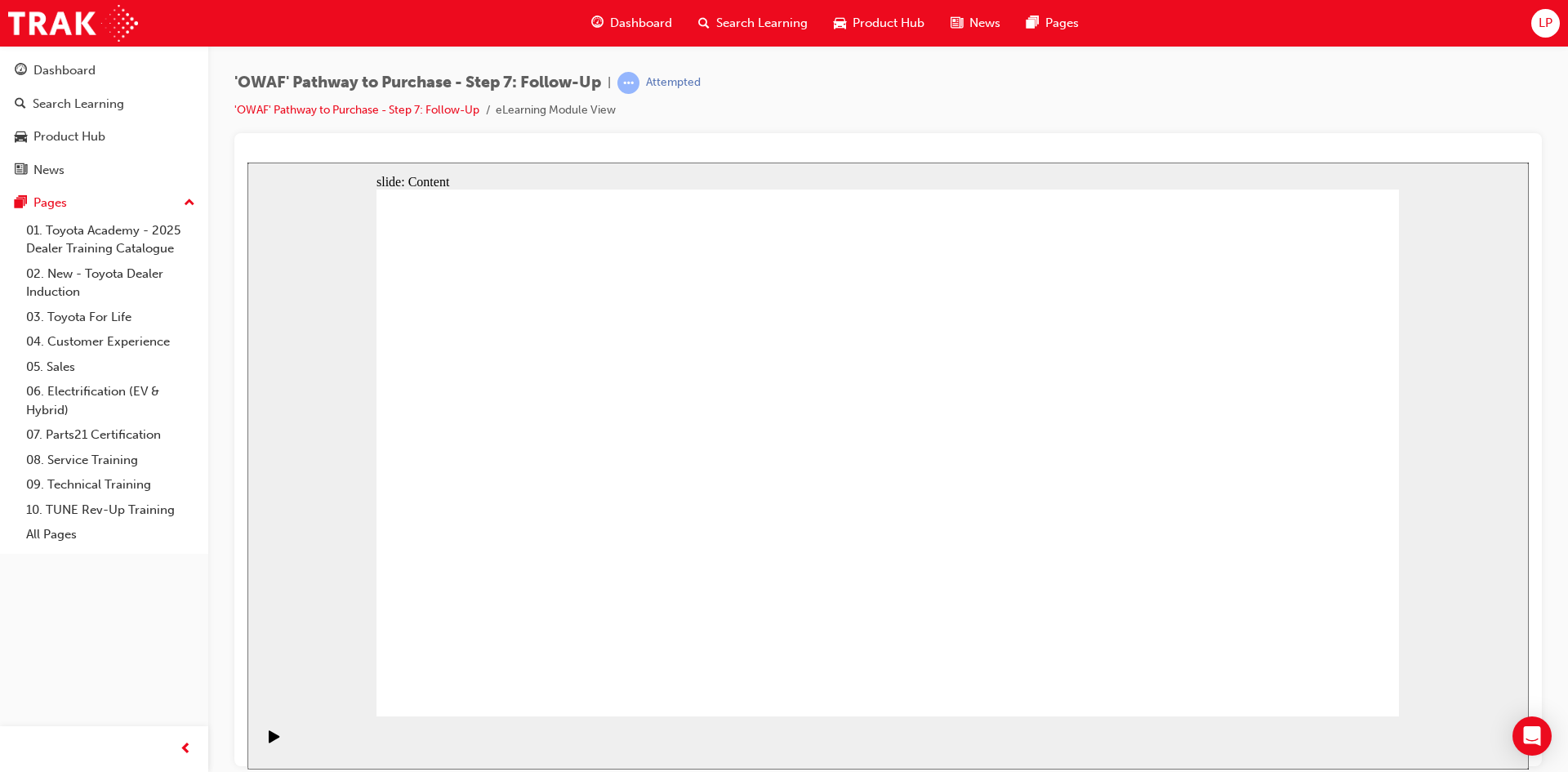
drag, startPoint x: 1131, startPoint y: 446, endPoint x: 1236, endPoint y: 431, distance: 106.1
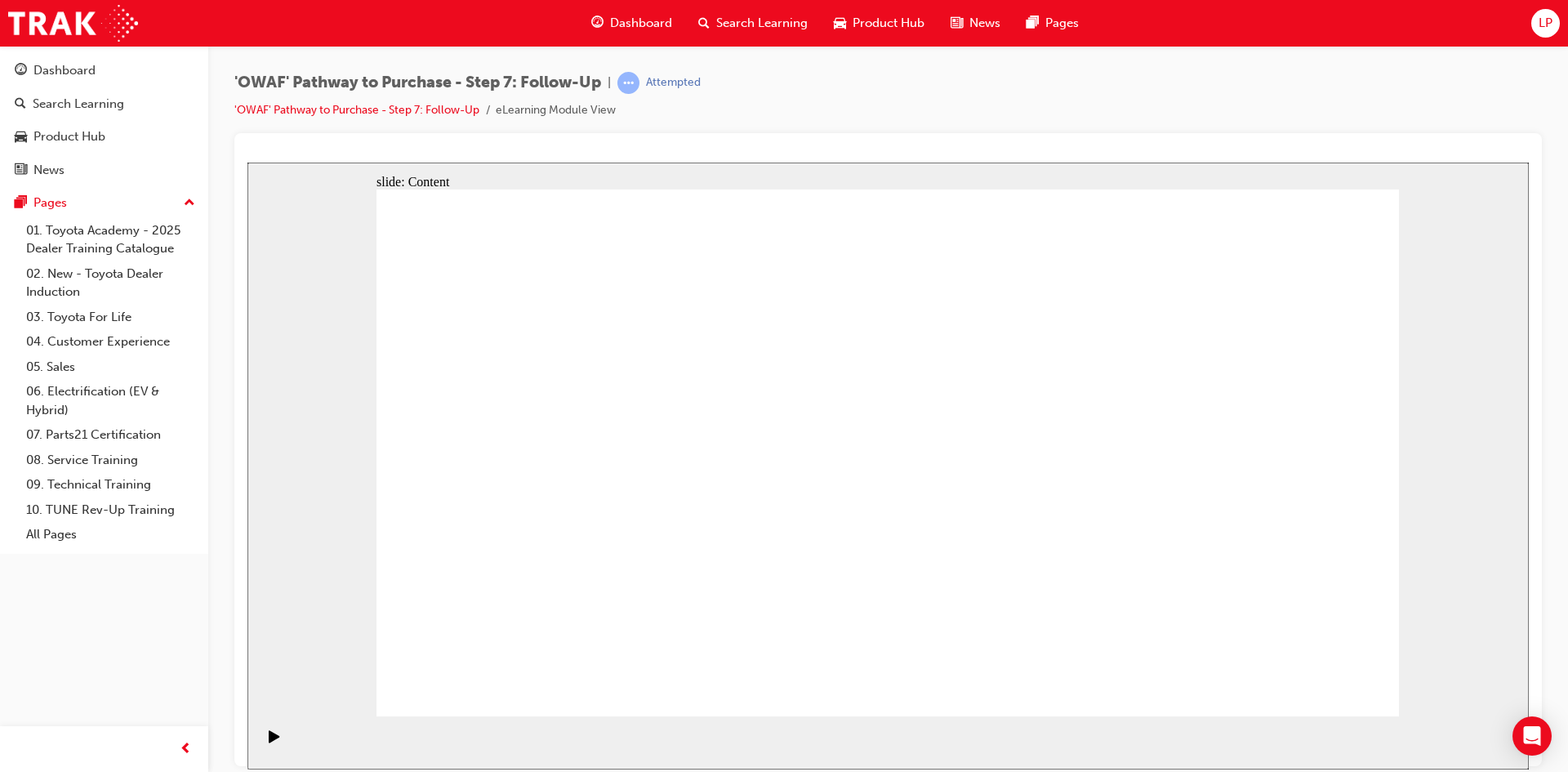
drag, startPoint x: 1069, startPoint y: 598, endPoint x: 1146, endPoint y: 608, distance: 77.6
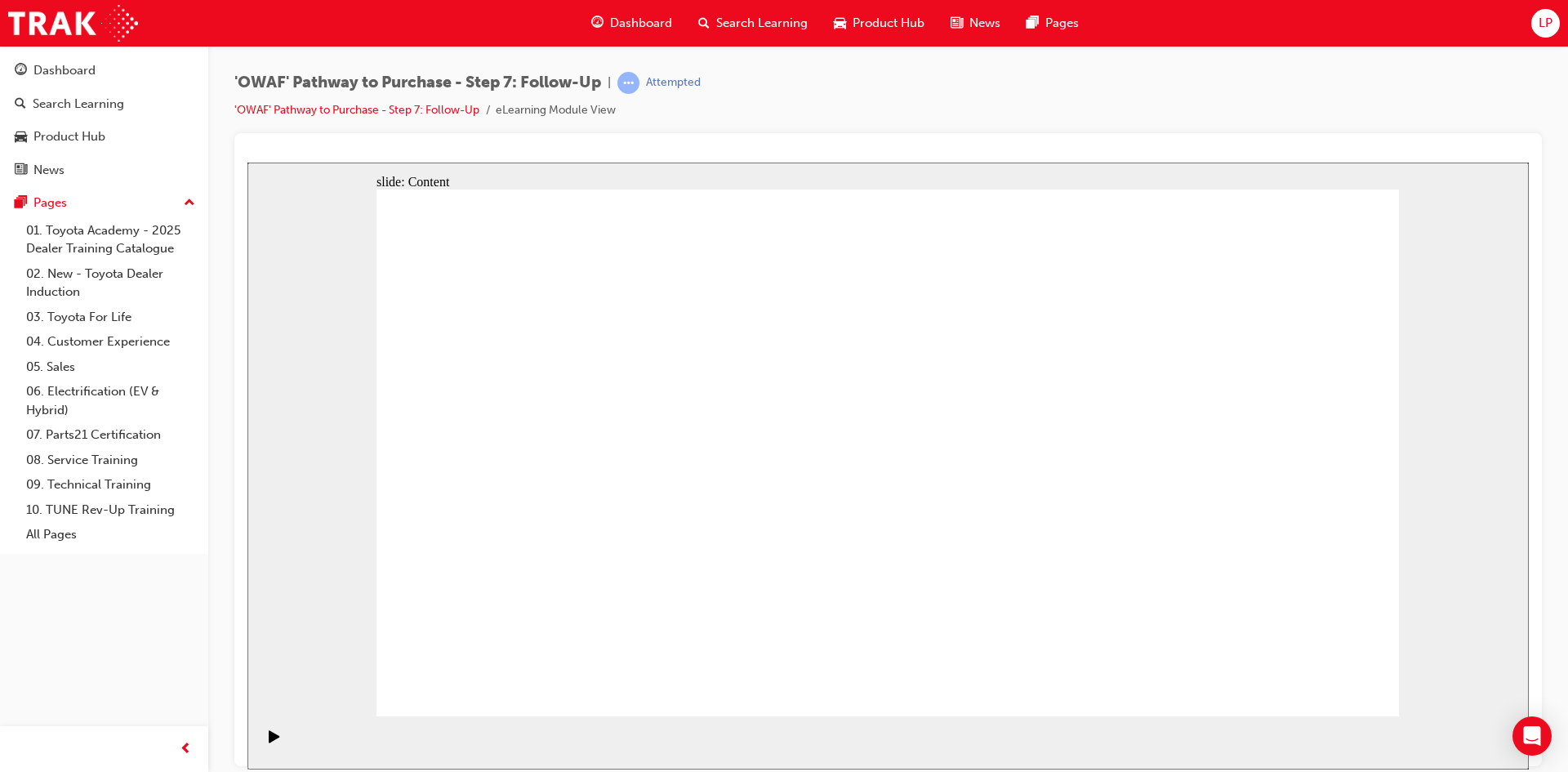
drag, startPoint x: 1302, startPoint y: 432, endPoint x: 1302, endPoint y: 700, distance: 268.0
drag, startPoint x: 1313, startPoint y: 737, endPoint x: 1294, endPoint y: 692, distance: 48.8
click at [1313, 731] on section "Playback Speed 2 1.75 1.5 1.25" at bounding box center [888, 741] width 1281 height 53
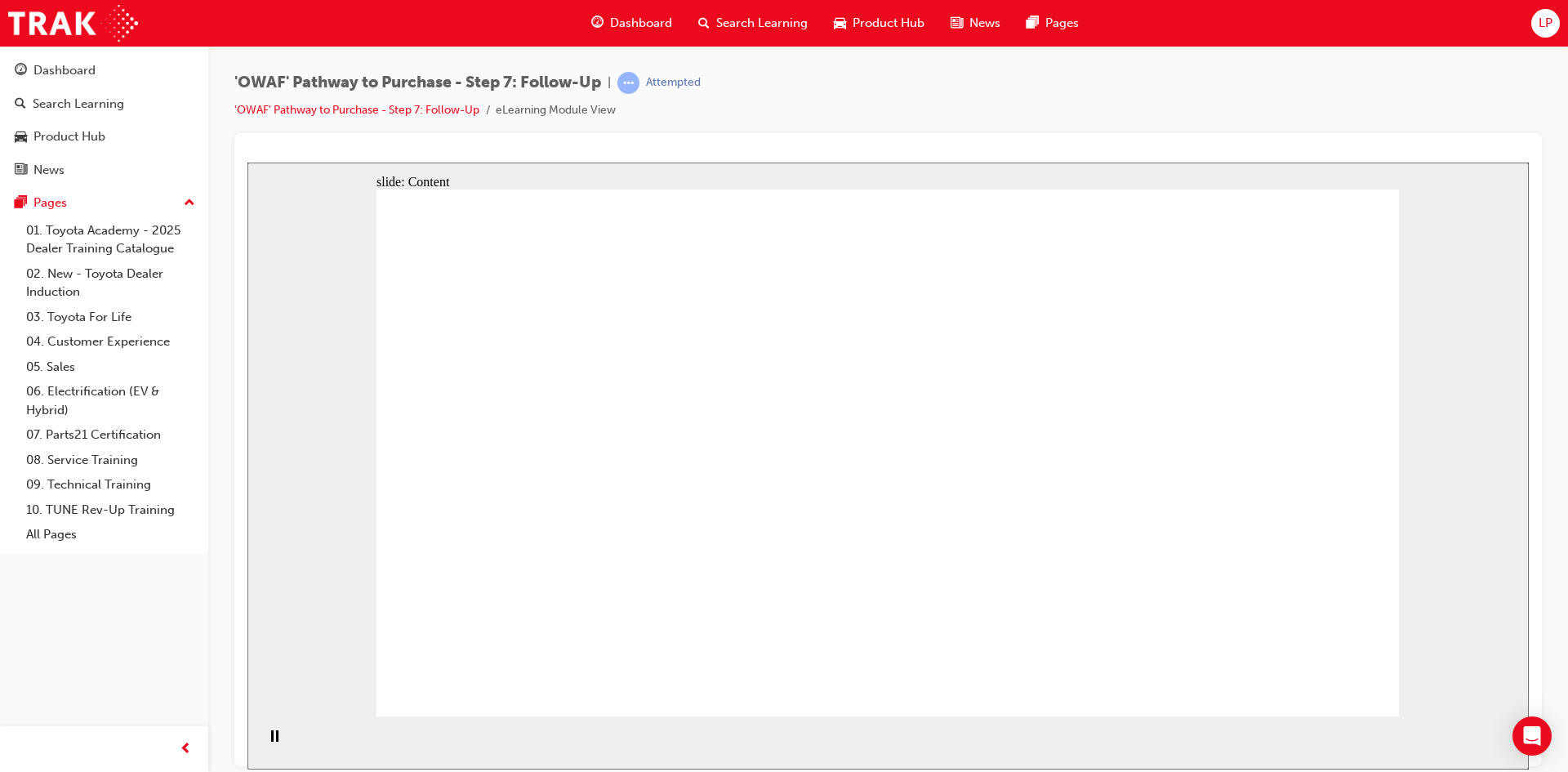
drag, startPoint x: 1091, startPoint y: 254, endPoint x: 1114, endPoint y: 272, distance: 29.2
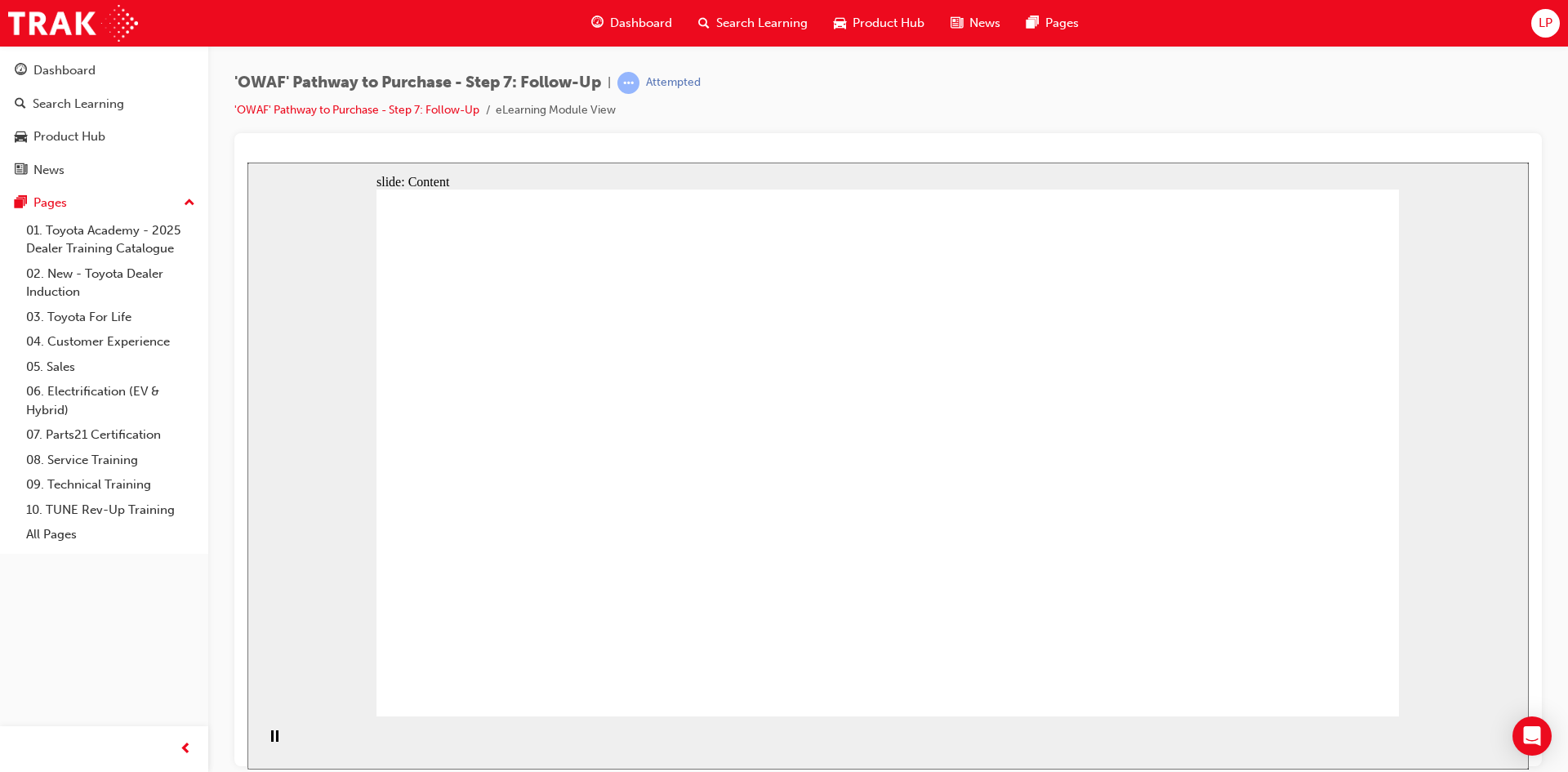
drag, startPoint x: 1227, startPoint y: 432, endPoint x: 1231, endPoint y: 445, distance: 13.6
drag, startPoint x: 1242, startPoint y: 446, endPoint x: 1274, endPoint y: 451, distance: 32.4
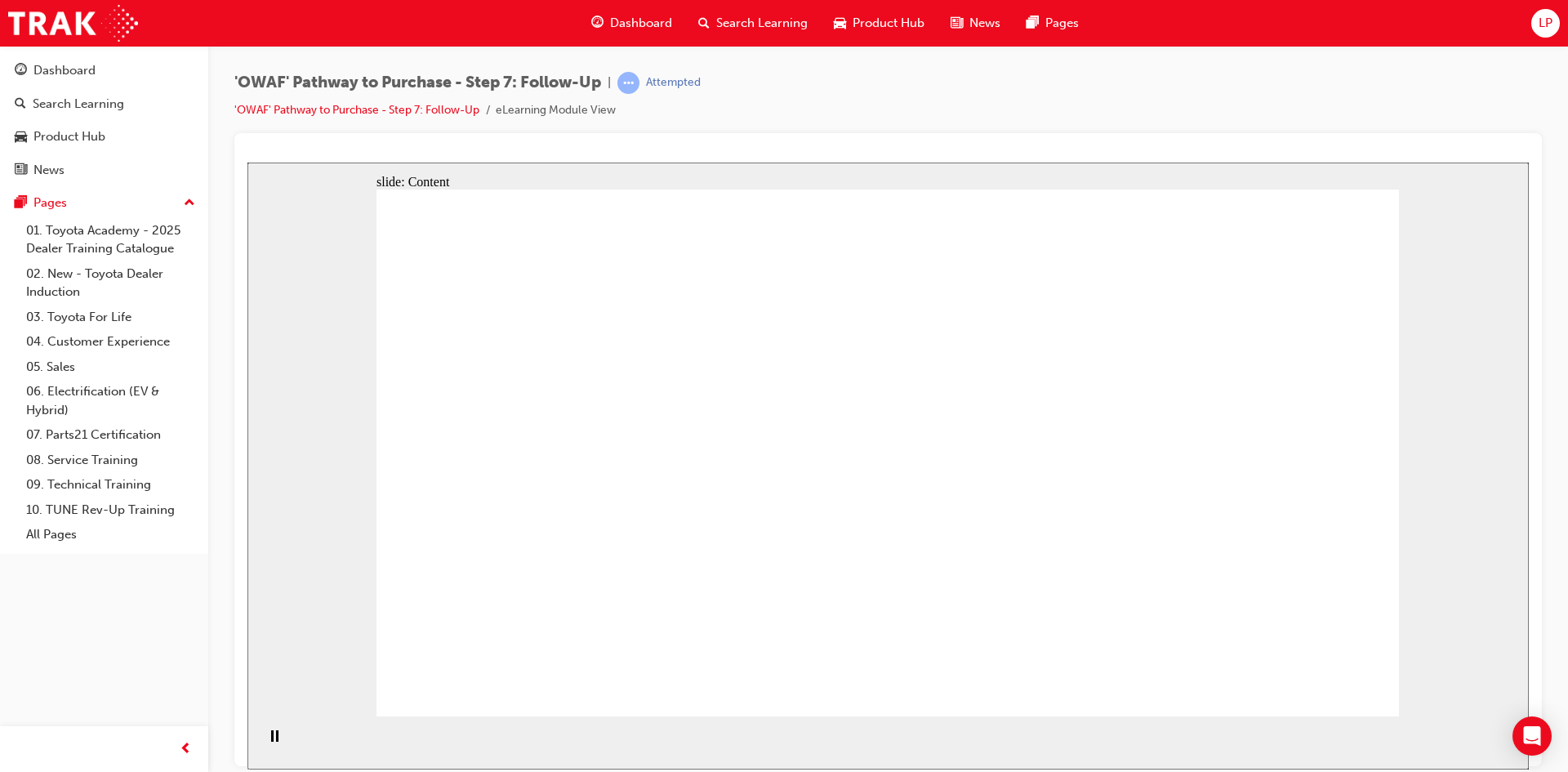
drag, startPoint x: 1266, startPoint y: 482, endPoint x: 1264, endPoint y: 499, distance: 17.1
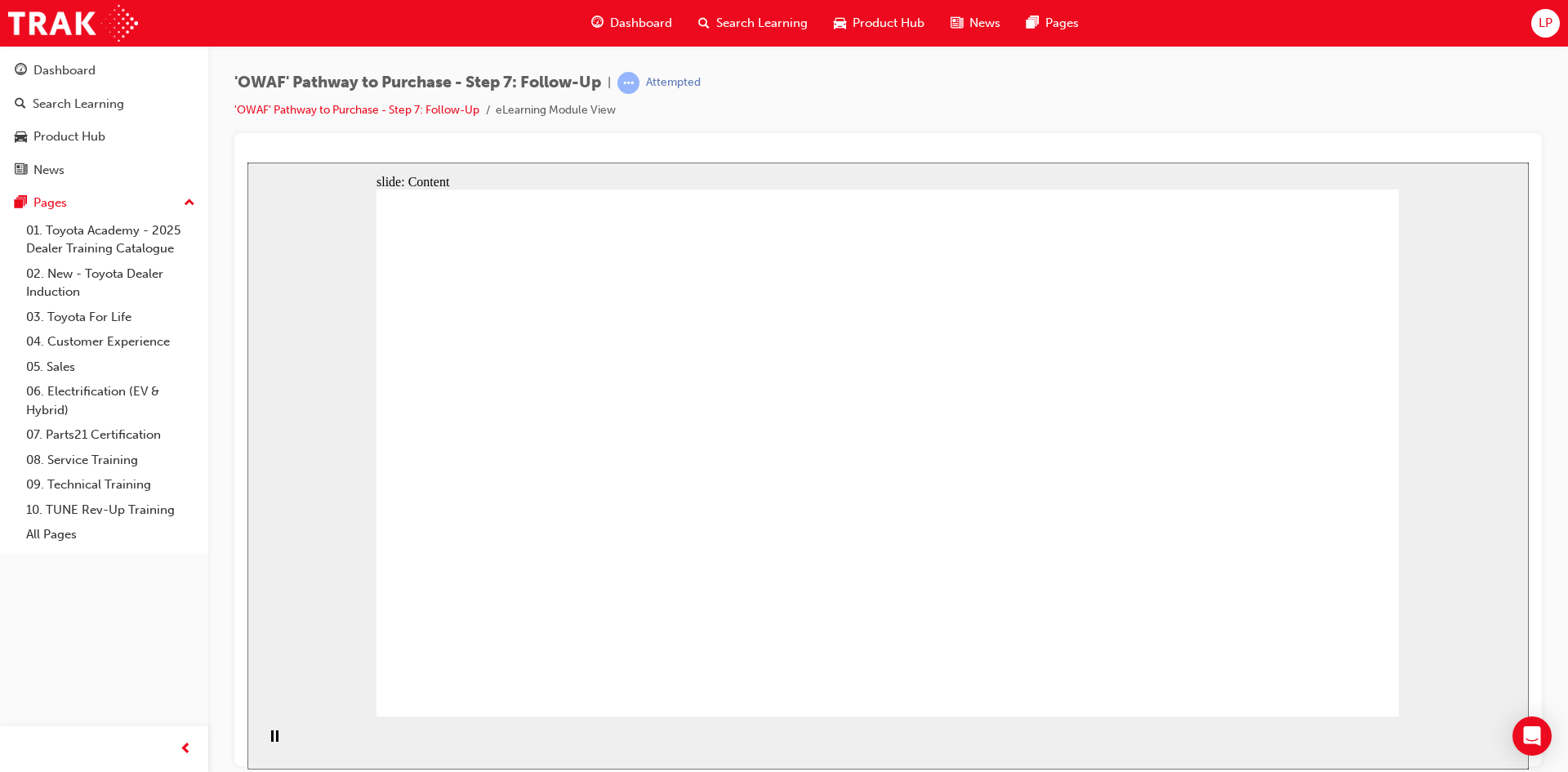
drag, startPoint x: 1314, startPoint y: 383, endPoint x: 1310, endPoint y: 393, distance: 10.8
drag, startPoint x: 1308, startPoint y: 468, endPoint x: 1308, endPoint y: 483, distance: 15.0
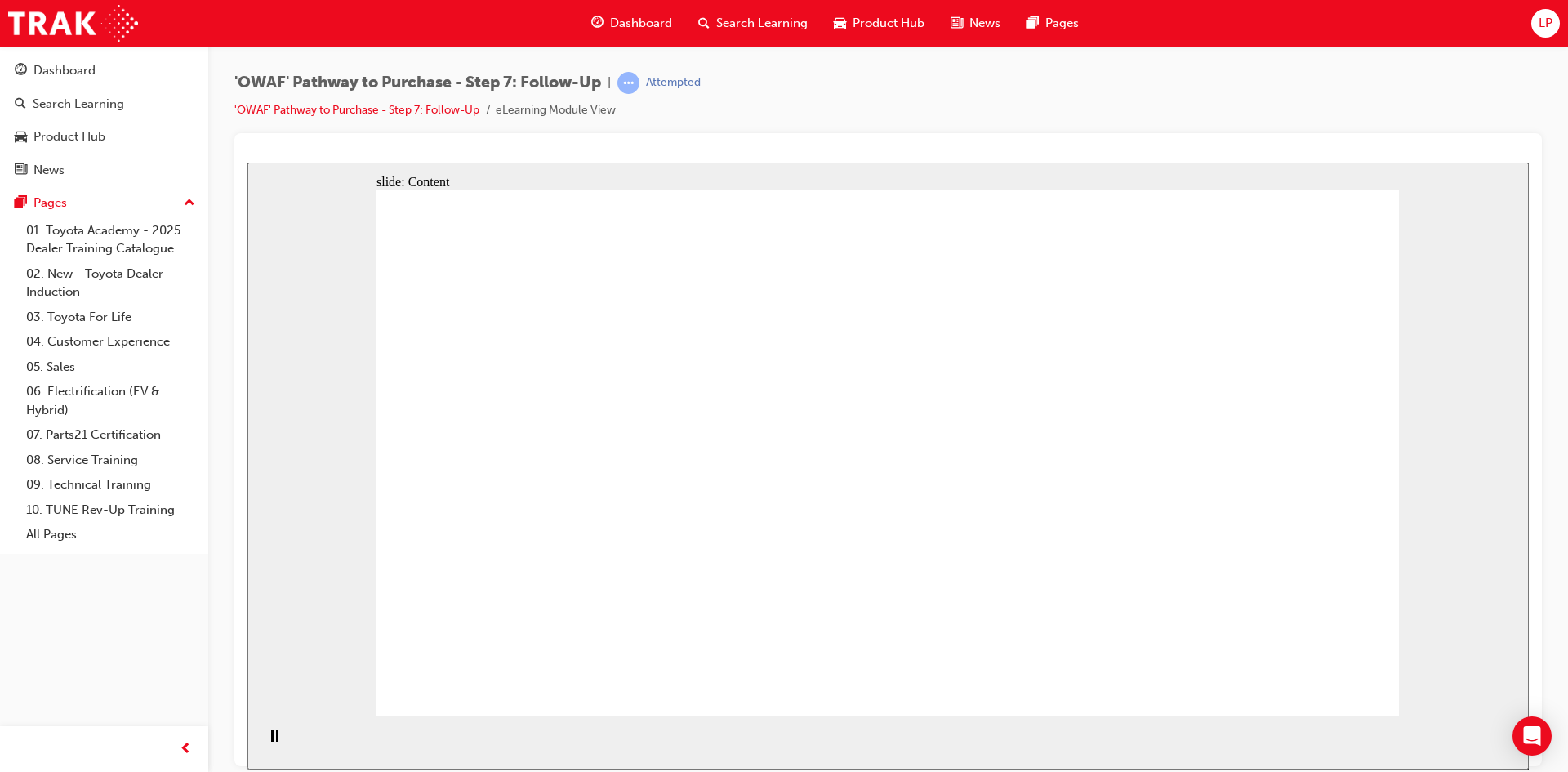
drag, startPoint x: 1305, startPoint y: 492, endPoint x: 1313, endPoint y: 479, distance: 15.3
drag, startPoint x: 1226, startPoint y: 413, endPoint x: 1271, endPoint y: 318, distance: 105.1
